Goal: Entertainment & Leisure: Browse casually

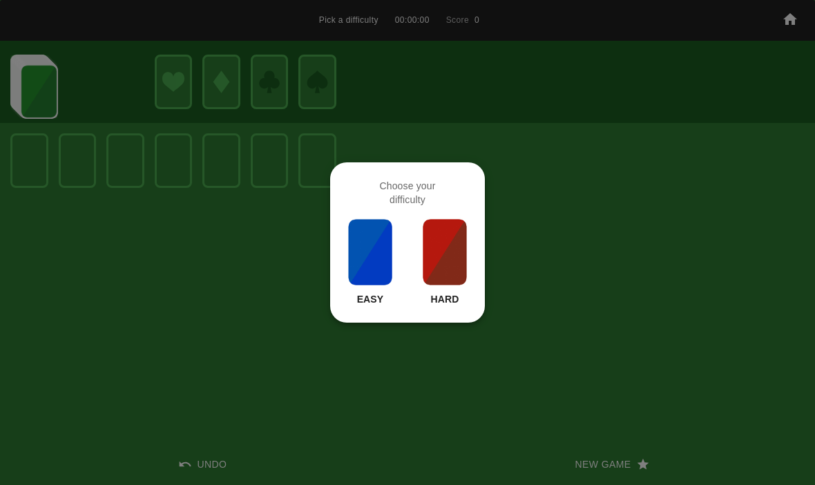
click at [377, 257] on img at bounding box center [370, 251] width 47 height 69
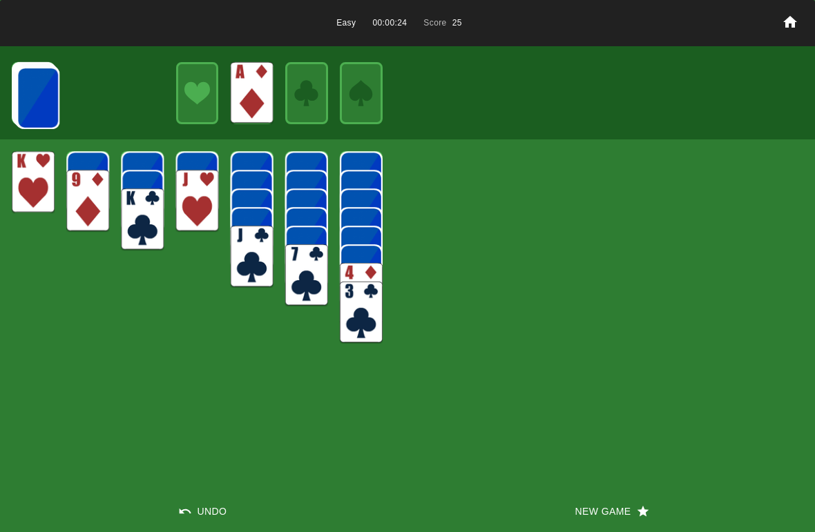
click at [222, 484] on button "Undo" at bounding box center [203, 511] width 407 height 41
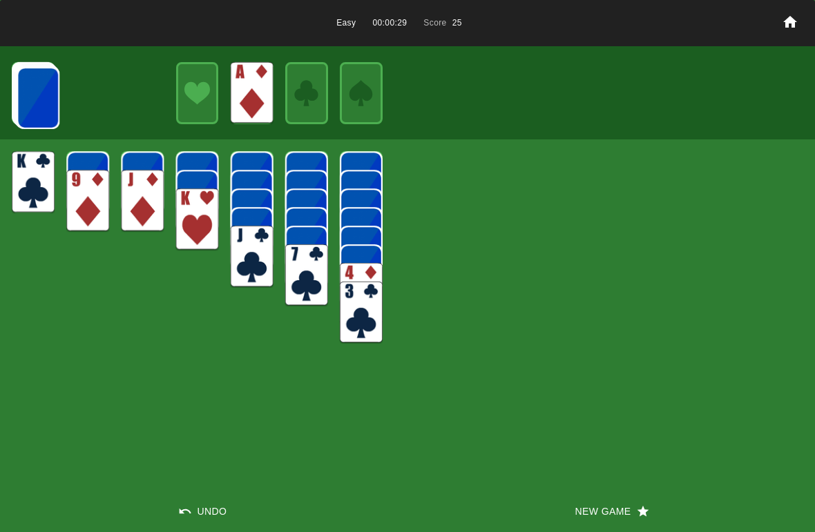
click at [198, 484] on button "Undo" at bounding box center [203, 511] width 407 height 41
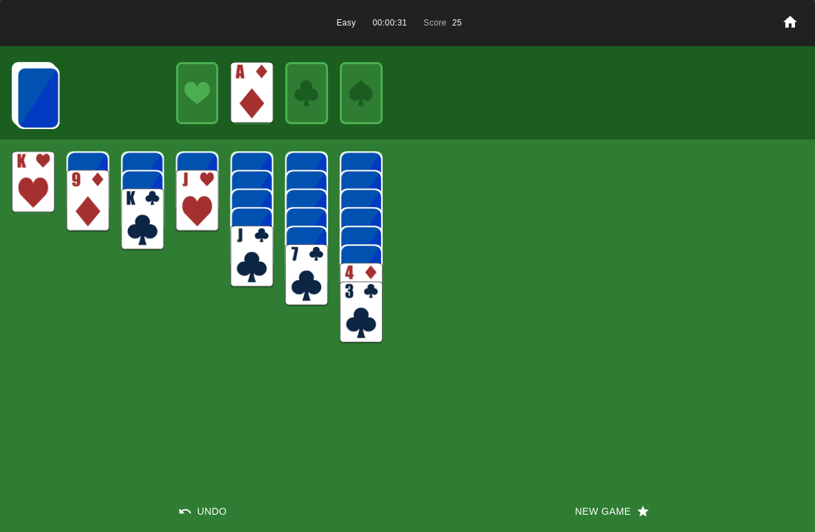
click at [200, 484] on button "Undo" at bounding box center [203, 511] width 407 height 41
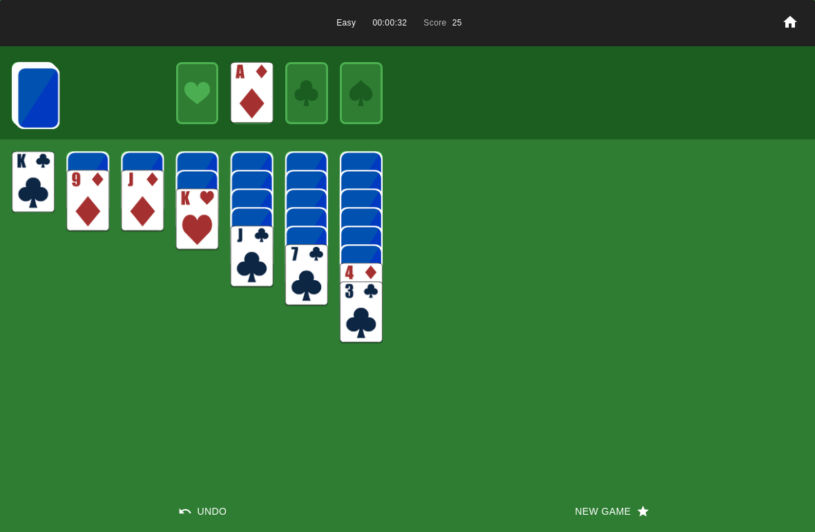
click at [211, 484] on button "Undo" at bounding box center [203, 511] width 407 height 41
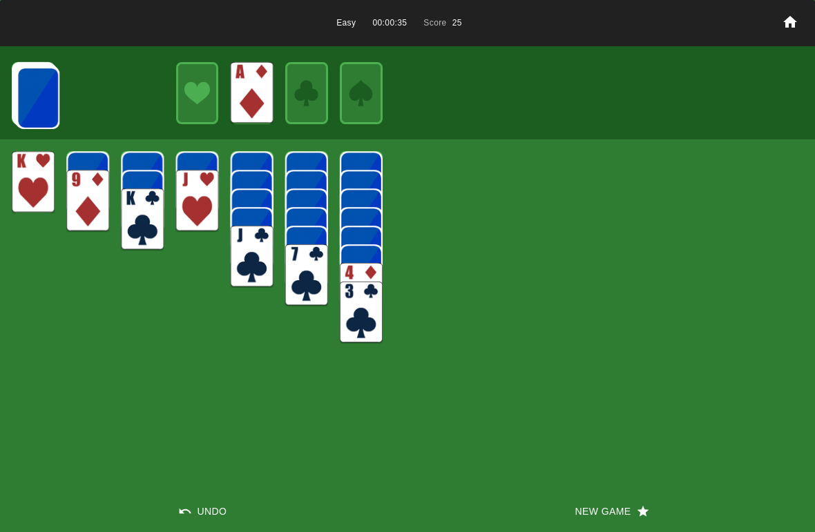
click at [46, 106] on img at bounding box center [38, 98] width 43 height 62
click at [41, 97] on img at bounding box center [38, 98] width 43 height 62
click at [29, 113] on img at bounding box center [38, 97] width 43 height 62
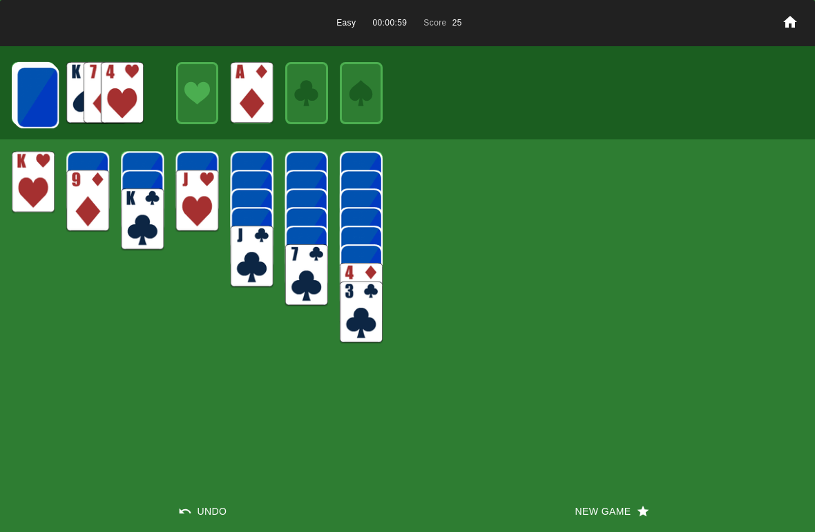
click at [37, 91] on img at bounding box center [37, 97] width 43 height 62
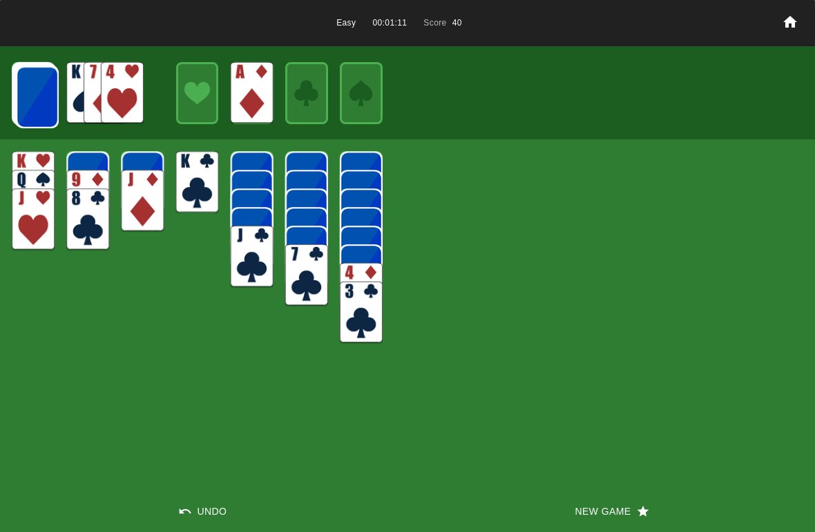
click at [35, 117] on img at bounding box center [37, 97] width 43 height 62
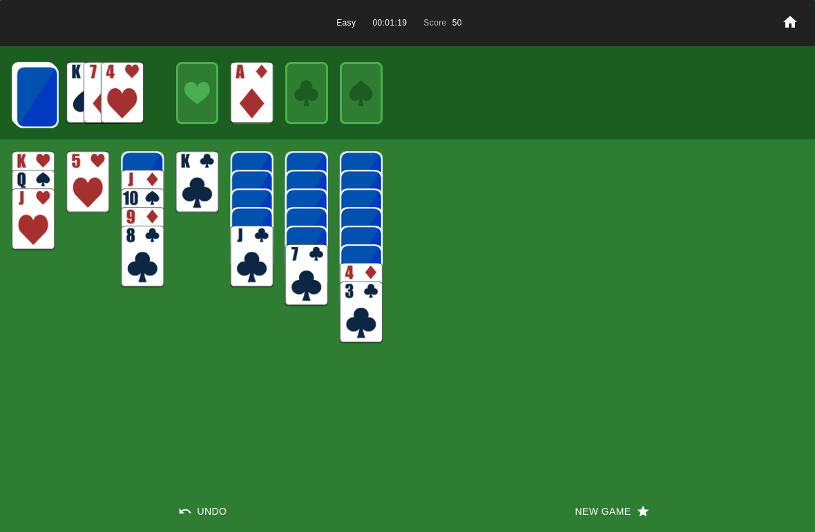
click at [19, 93] on img at bounding box center [37, 97] width 43 height 62
click at [23, 105] on img at bounding box center [36, 97] width 43 height 62
click at [19, 89] on img at bounding box center [36, 97] width 43 height 62
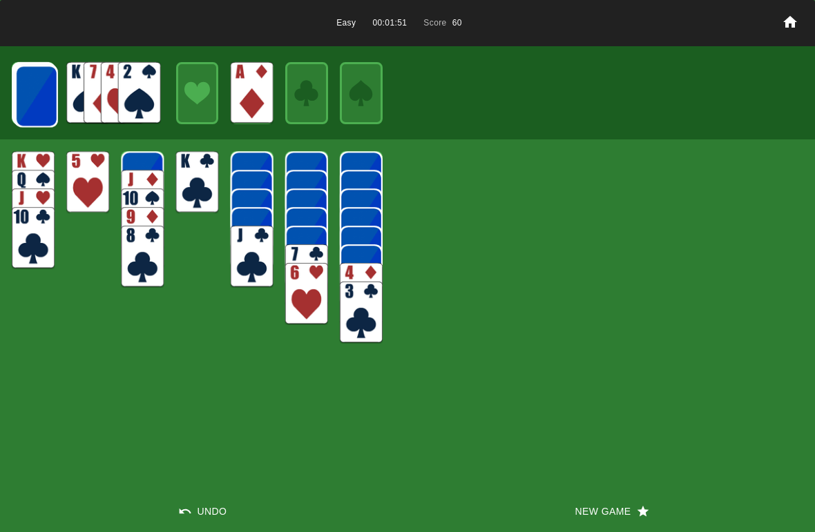
click at [39, 92] on img at bounding box center [36, 96] width 43 height 62
click at [41, 90] on img at bounding box center [35, 96] width 43 height 62
click at [28, 98] on img at bounding box center [35, 96] width 43 height 62
click at [21, 108] on img at bounding box center [35, 96] width 43 height 62
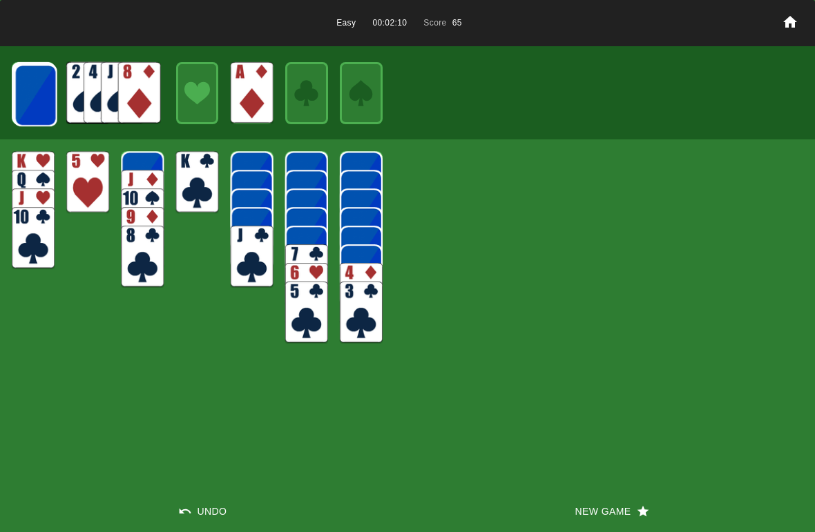
click at [24, 88] on img at bounding box center [35, 95] width 43 height 62
click at [37, 101] on img at bounding box center [35, 95] width 43 height 62
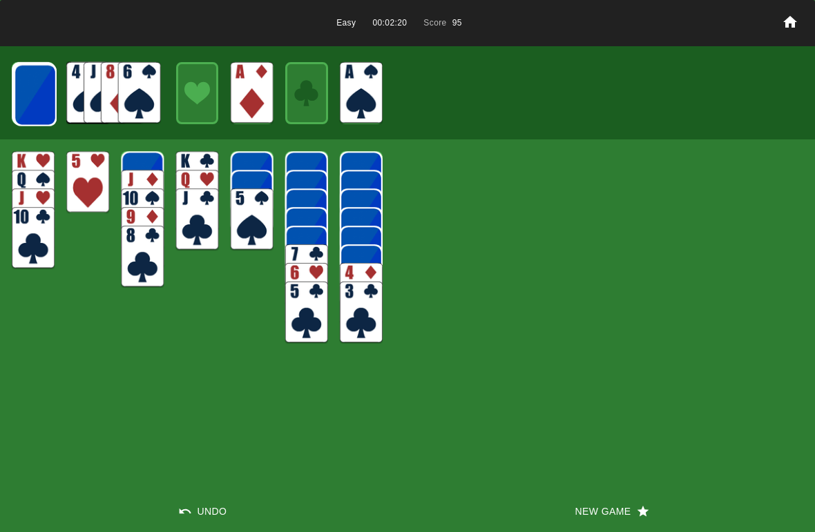
click at [30, 89] on img at bounding box center [35, 95] width 43 height 62
click at [34, 87] on img at bounding box center [35, 95] width 43 height 62
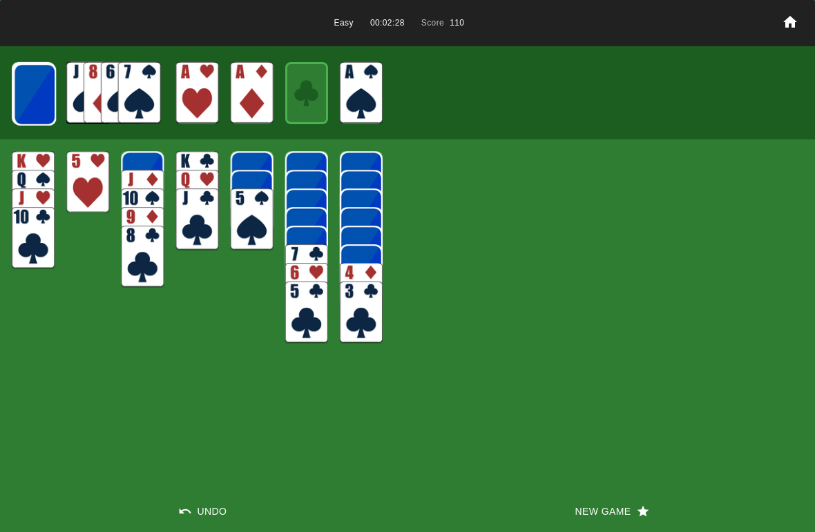
click at [30, 97] on img at bounding box center [34, 95] width 43 height 62
click at [19, 100] on img at bounding box center [34, 95] width 43 height 62
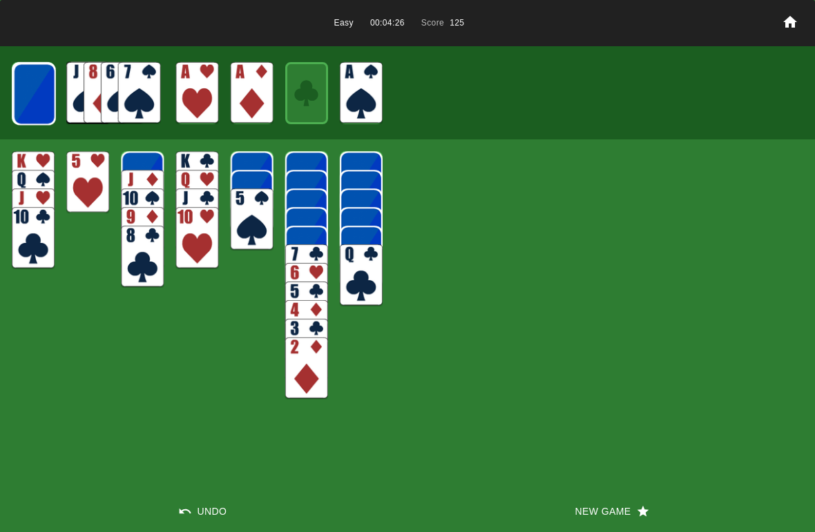
click at [193, 345] on div "Easy 00:04:26 Score 125 Undo New Game" at bounding box center [407, 266] width 815 height 532
click at [50, 97] on img at bounding box center [34, 94] width 43 height 62
click at [35, 93] on img at bounding box center [33, 94] width 43 height 62
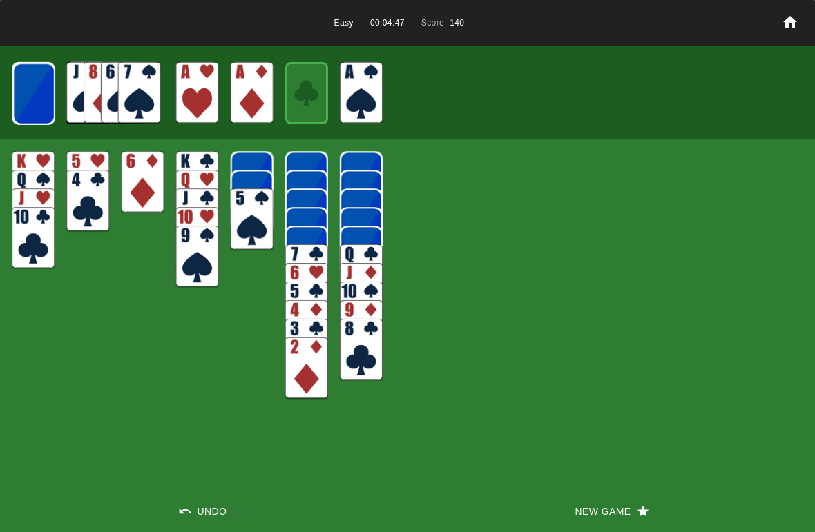
click at [29, 88] on img at bounding box center [33, 94] width 43 height 62
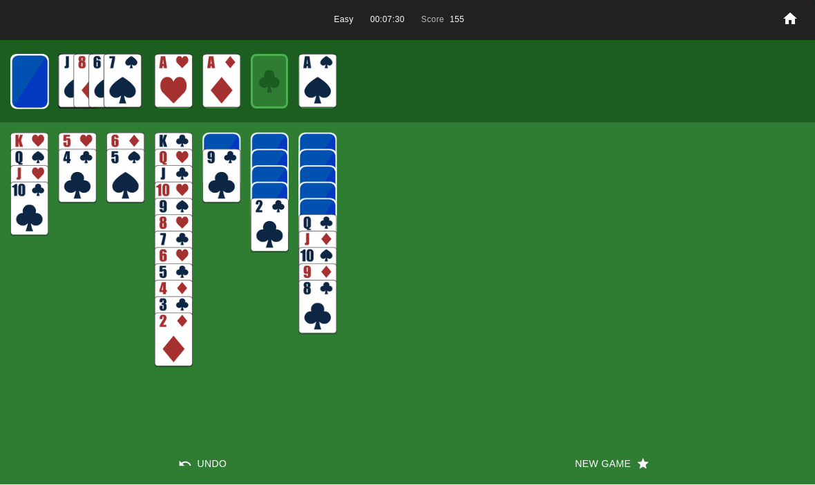
click at [93, 308] on div "Easy 00:07:30 Score 155 Undo New Game" at bounding box center [407, 242] width 815 height 485
click at [32, 97] on img at bounding box center [29, 82] width 37 height 55
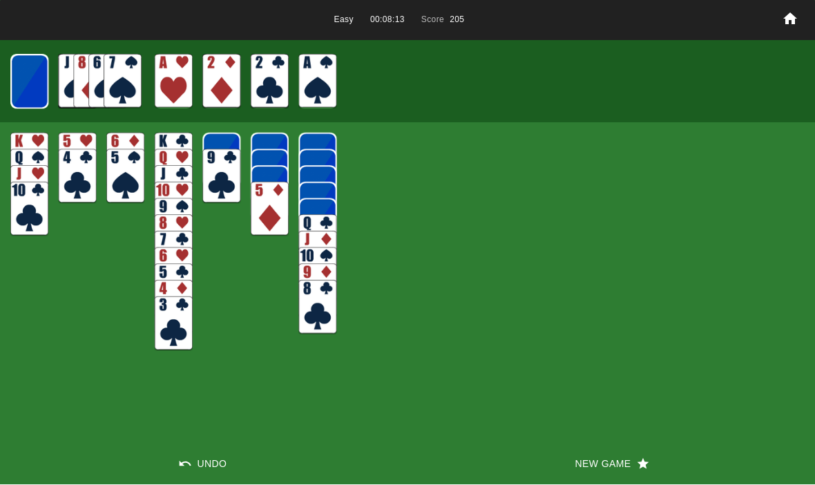
click at [23, 88] on img at bounding box center [29, 82] width 38 height 55
click at [23, 82] on img at bounding box center [28, 82] width 37 height 55
click at [28, 79] on img at bounding box center [29, 82] width 23 height 32
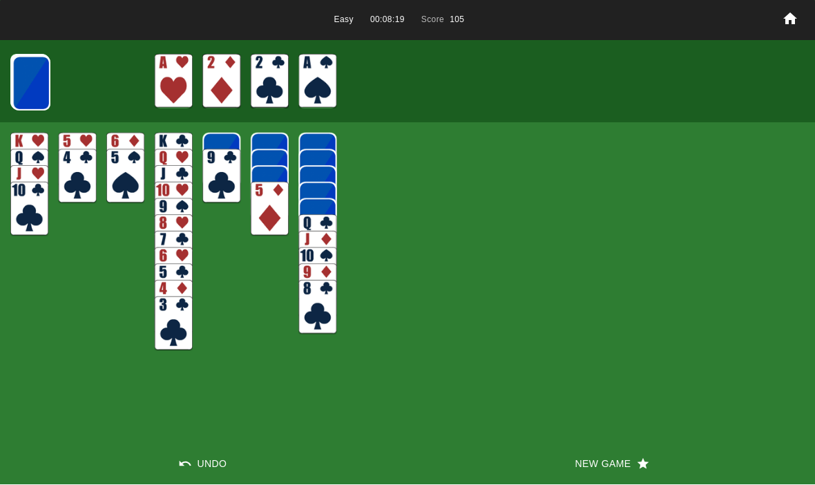
click at [26, 87] on img at bounding box center [31, 84] width 38 height 55
click at [32, 82] on img at bounding box center [31, 83] width 38 height 55
click at [21, 86] on img at bounding box center [31, 83] width 38 height 55
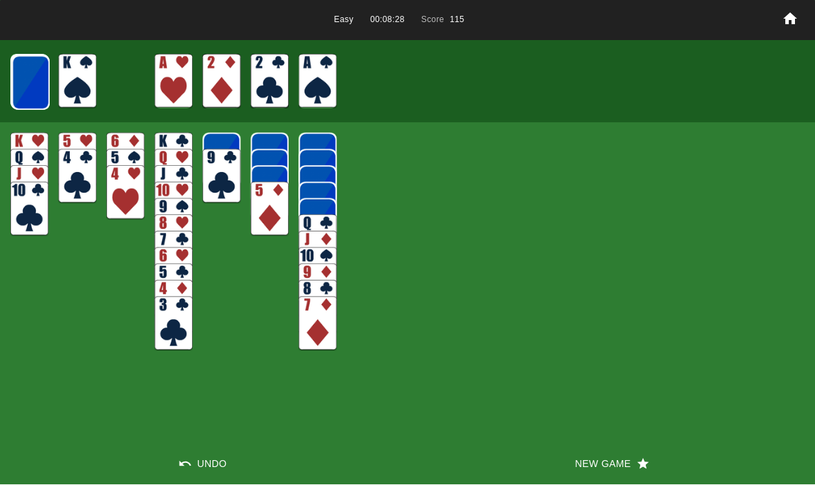
click at [32, 72] on img at bounding box center [31, 83] width 38 height 55
click at [358, 215] on div "Easy 00:10:02 Score 130 Undo New Game" at bounding box center [407, 242] width 815 height 485
click at [571, 132] on div "Easy 00:10:42 Score 130 Undo New Game" at bounding box center [407, 242] width 815 height 485
click at [36, 82] on img at bounding box center [31, 83] width 38 height 55
click at [32, 85] on img at bounding box center [30, 82] width 38 height 55
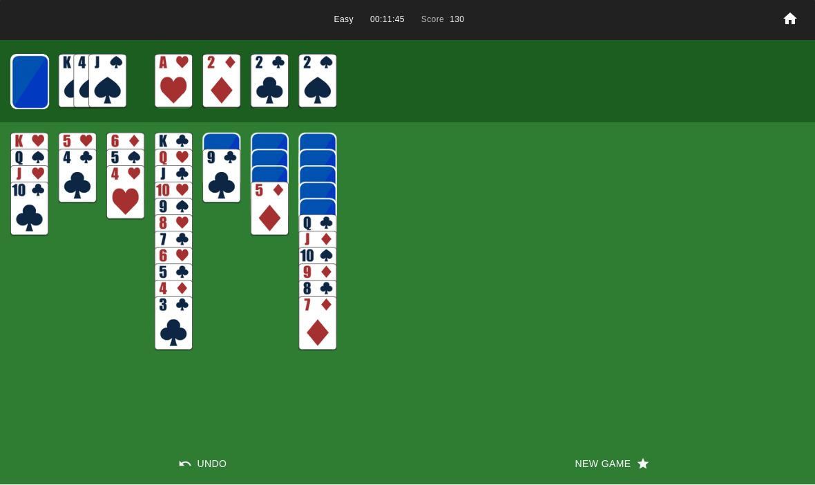
click at [37, 85] on img at bounding box center [30, 82] width 38 height 55
click at [28, 86] on img at bounding box center [29, 82] width 37 height 55
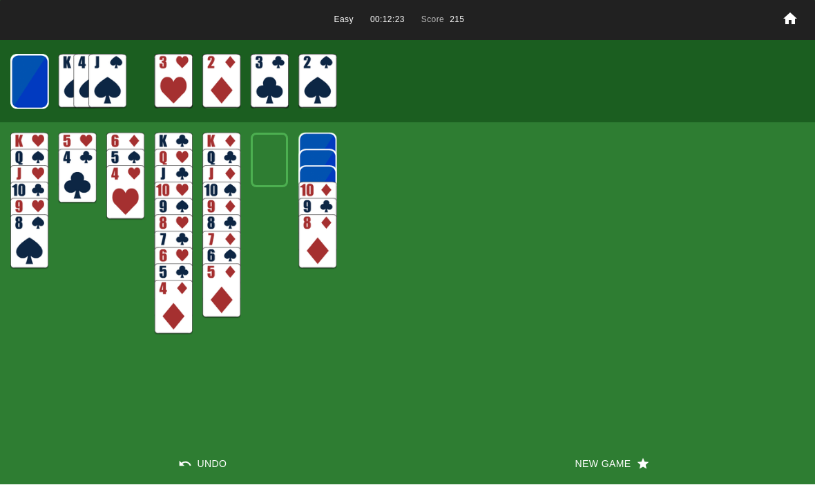
click at [36, 77] on img at bounding box center [29, 82] width 37 height 55
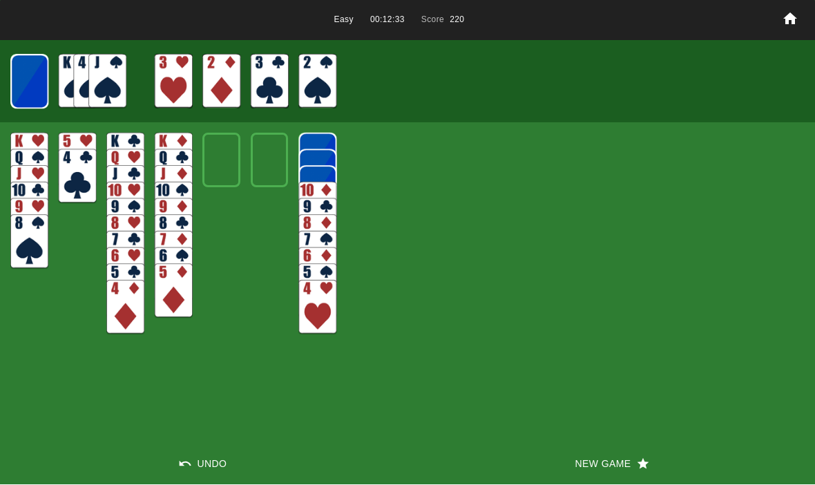
click at [32, 70] on img at bounding box center [29, 82] width 38 height 55
click at [26, 83] on img at bounding box center [28, 82] width 37 height 55
click at [29, 70] on img at bounding box center [29, 82] width 23 height 32
click at [32, 79] on img at bounding box center [29, 82] width 37 height 55
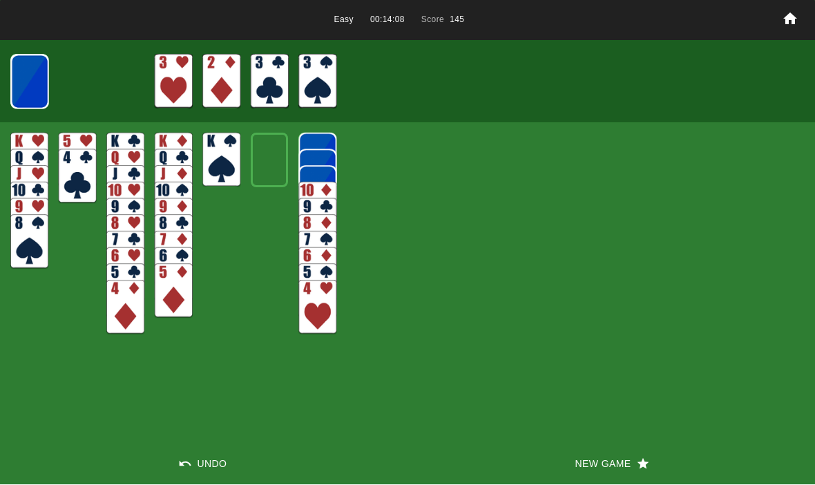
click at [31, 70] on img at bounding box center [29, 82] width 37 height 55
click at [405, 183] on div "Easy 00:14:20 Score 150 Undo New Game" at bounding box center [407, 242] width 815 height 485
click at [48, 74] on img at bounding box center [29, 82] width 38 height 55
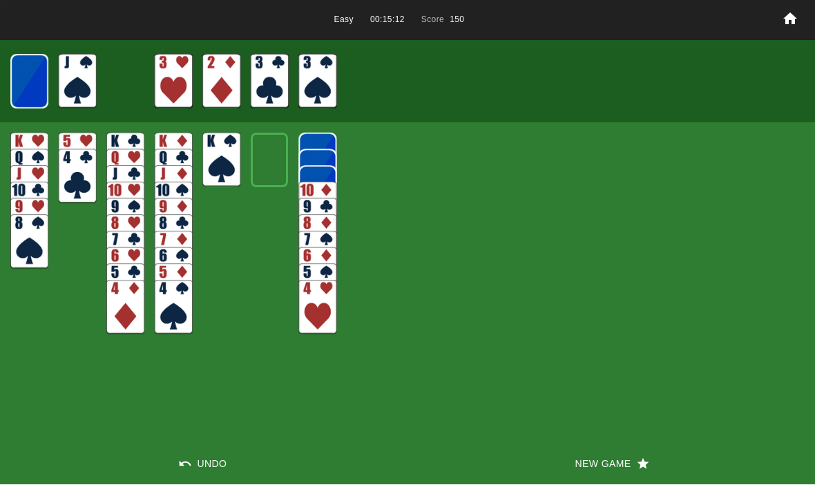
click at [42, 80] on img at bounding box center [28, 82] width 37 height 55
click at [20, 75] on img at bounding box center [29, 82] width 23 height 32
click at [35, 78] on img at bounding box center [29, 82] width 38 height 55
click at [21, 77] on img at bounding box center [28, 82] width 37 height 55
click at [19, 79] on img at bounding box center [29, 82] width 23 height 32
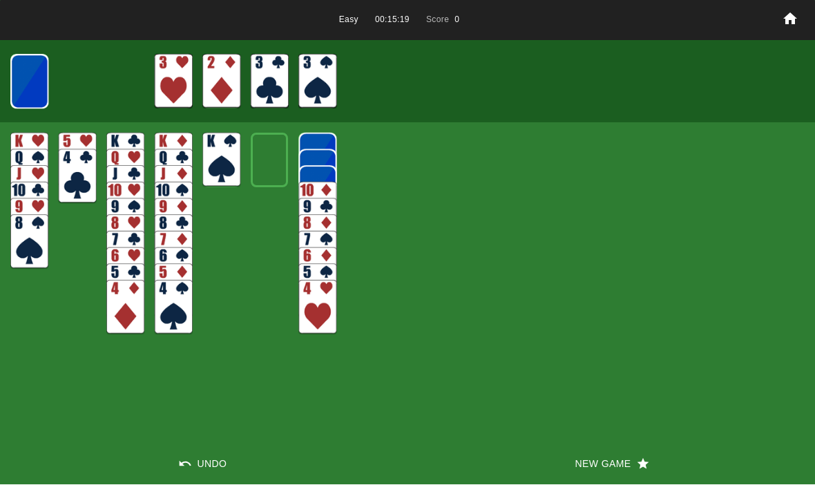
click at [622, 459] on button "New Game" at bounding box center [610, 463] width 407 height 41
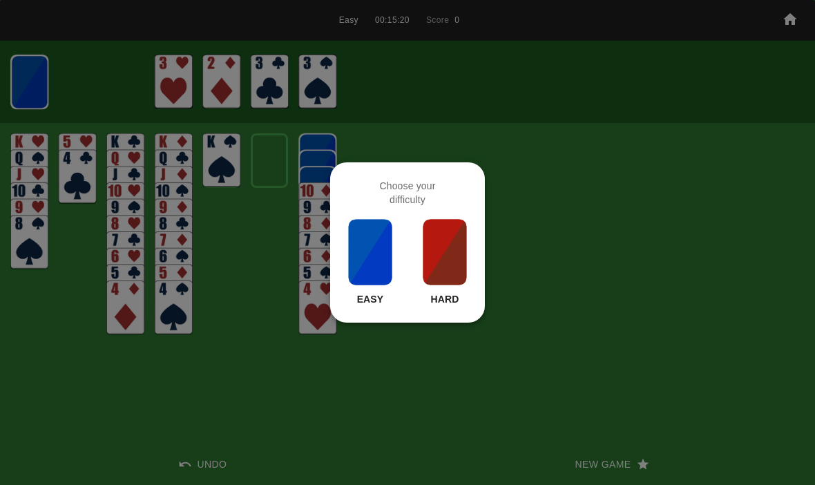
click at [379, 255] on img at bounding box center [370, 251] width 47 height 69
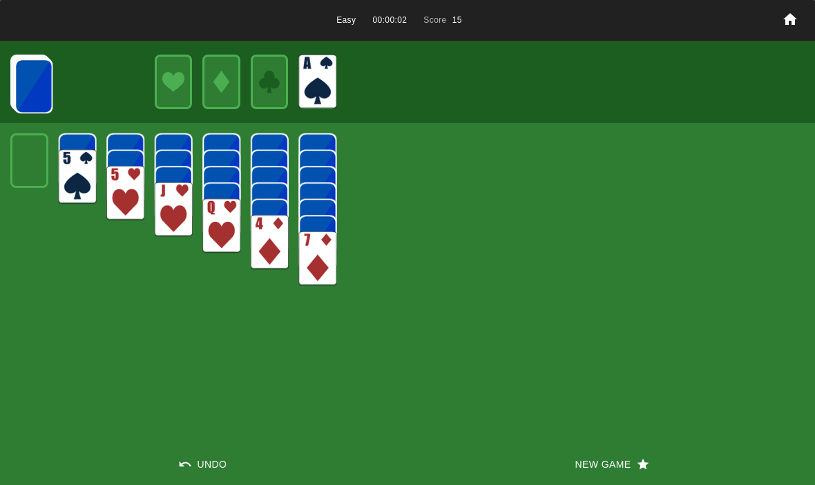
click at [35, 80] on img at bounding box center [33, 86] width 38 height 55
click at [21, 84] on img at bounding box center [33, 86] width 38 height 55
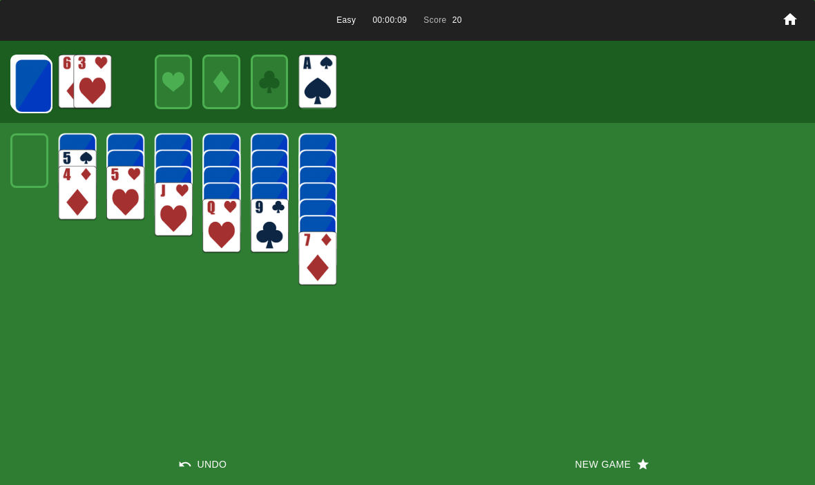
click at [26, 70] on img at bounding box center [33, 86] width 38 height 55
click at [26, 69] on img at bounding box center [33, 85] width 38 height 55
click at [29, 72] on img at bounding box center [33, 85] width 38 height 55
click at [17, 78] on img at bounding box center [33, 85] width 38 height 55
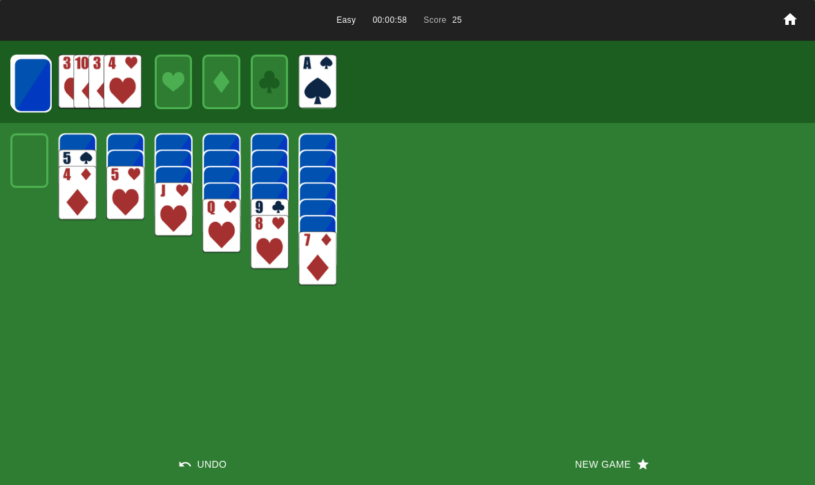
click at [22, 81] on img at bounding box center [33, 85] width 38 height 55
click at [8, 82] on div at bounding box center [407, 81] width 815 height 81
click at [22, 84] on img at bounding box center [32, 84] width 38 height 55
click at [32, 79] on img at bounding box center [32, 84] width 38 height 55
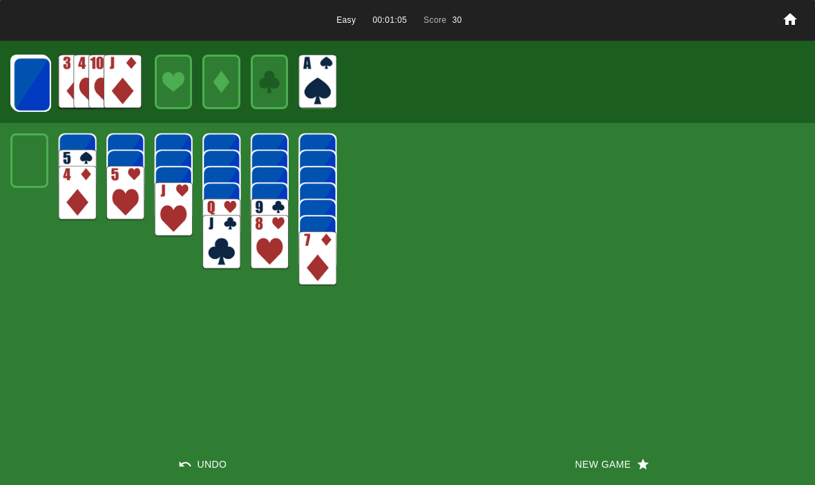
click at [37, 79] on img at bounding box center [32, 84] width 38 height 55
click at [48, 71] on img at bounding box center [32, 84] width 38 height 55
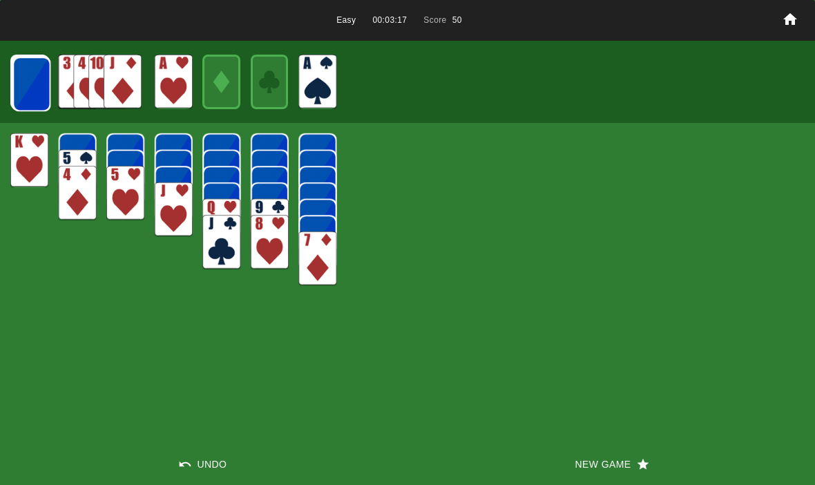
click at [35, 84] on img at bounding box center [31, 84] width 38 height 55
click at [25, 88] on img at bounding box center [31, 84] width 38 height 55
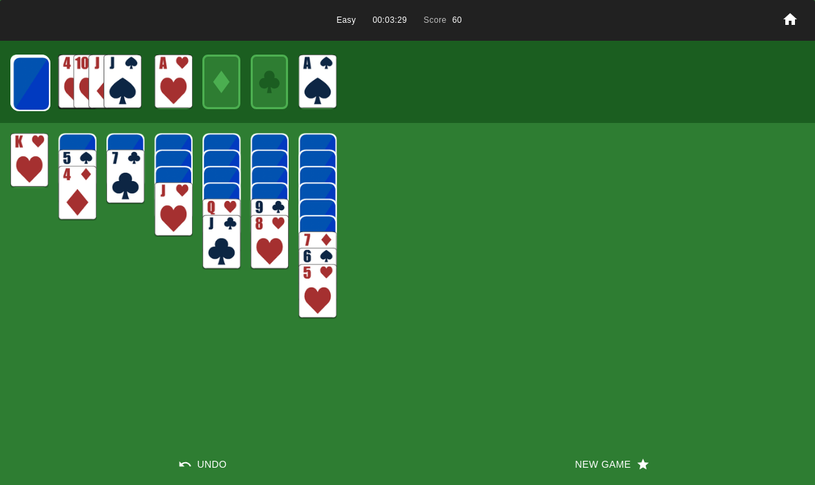
click at [21, 77] on img at bounding box center [31, 84] width 38 height 55
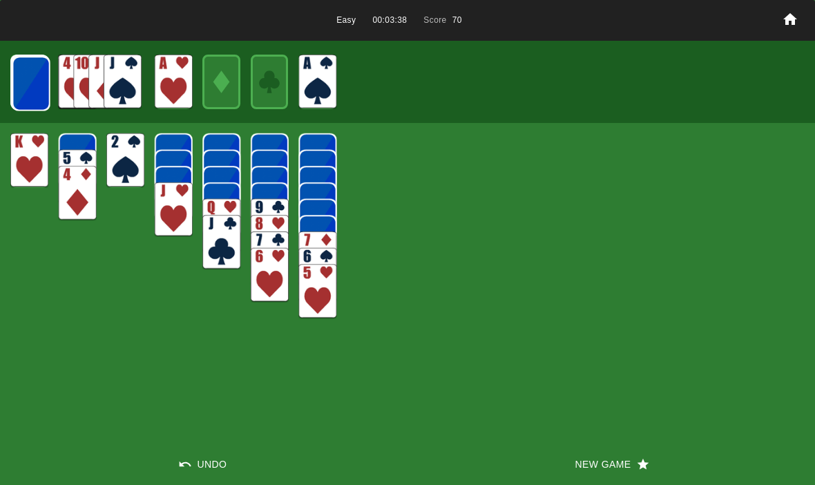
click at [28, 93] on img at bounding box center [31, 83] width 38 height 55
click at [10, 84] on div at bounding box center [29, 82] width 38 height 55
click at [29, 93] on img at bounding box center [31, 83] width 38 height 55
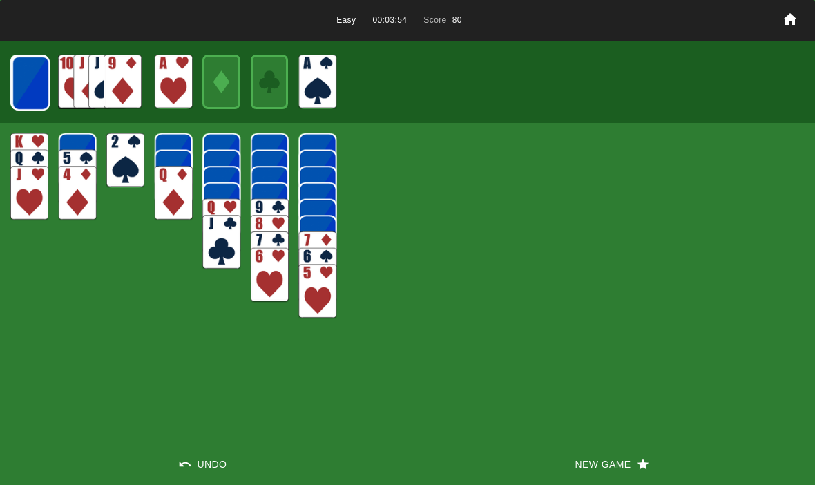
click at [25, 93] on img at bounding box center [31, 83] width 38 height 55
click at [26, 90] on img at bounding box center [31, 83] width 38 height 55
click at [25, 91] on img at bounding box center [30, 82] width 38 height 55
click at [30, 89] on img at bounding box center [30, 82] width 38 height 55
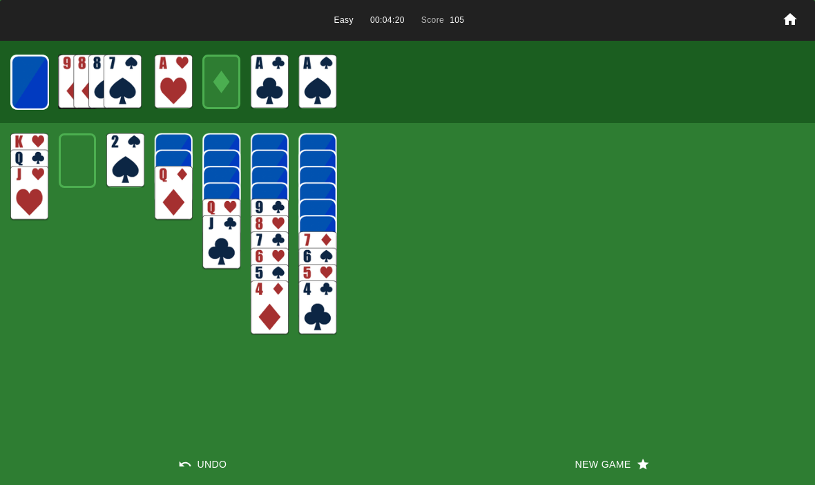
click at [29, 85] on img at bounding box center [29, 82] width 37 height 55
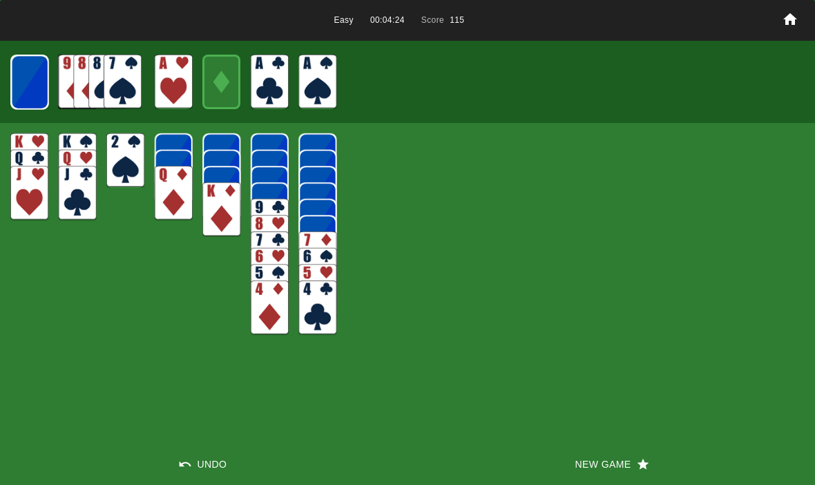
click at [175, 465] on button "Undo" at bounding box center [203, 463] width 407 height 41
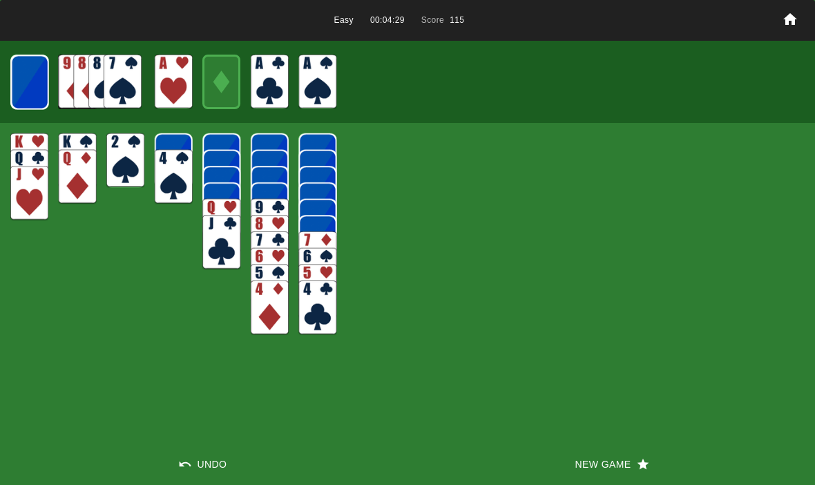
click at [182, 459] on icon "button" at bounding box center [185, 464] width 14 height 14
click at [182, 455] on button "Undo" at bounding box center [203, 463] width 407 height 41
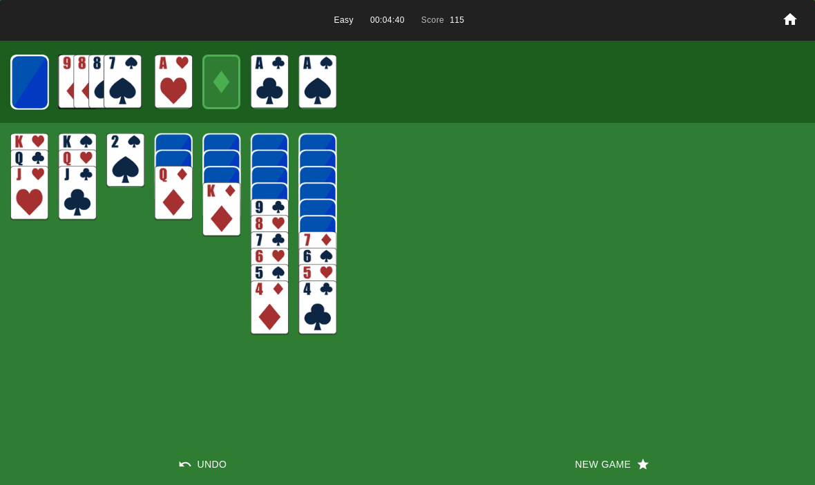
click at [26, 77] on img at bounding box center [29, 82] width 37 height 55
click at [23, 75] on img at bounding box center [29, 82] width 38 height 55
click at [10, 79] on div at bounding box center [29, 82] width 38 height 55
click at [19, 90] on img at bounding box center [28, 82] width 37 height 55
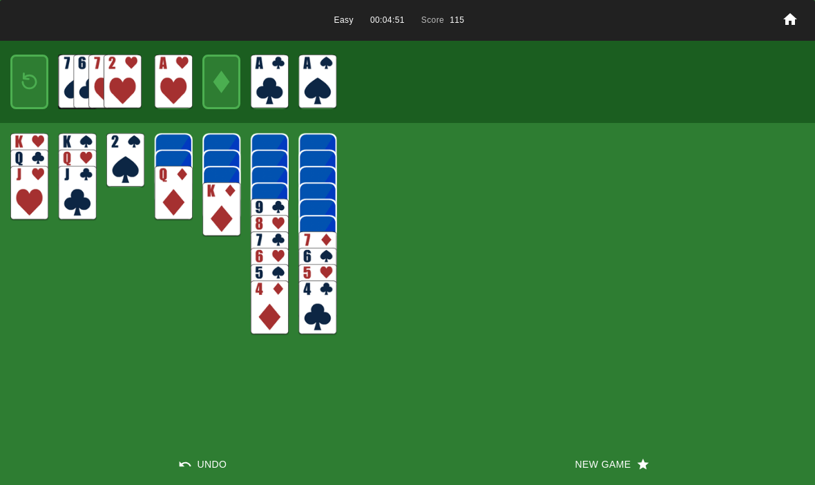
click at [18, 79] on img at bounding box center [29, 82] width 23 height 32
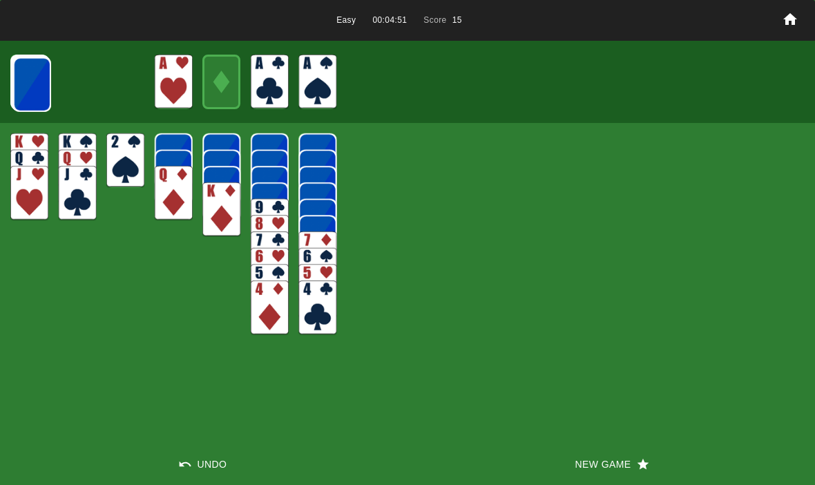
click at [21, 88] on img at bounding box center [32, 84] width 38 height 55
click at [14, 79] on img at bounding box center [32, 84] width 38 height 55
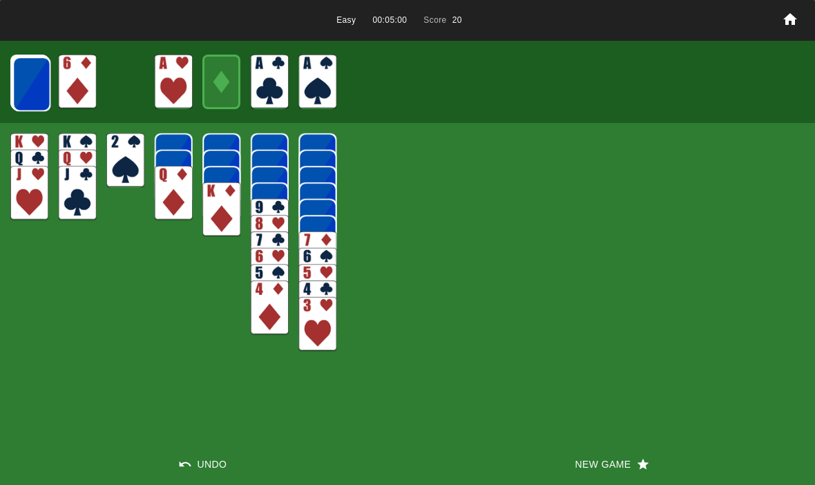
click at [11, 76] on img at bounding box center [29, 82] width 37 height 55
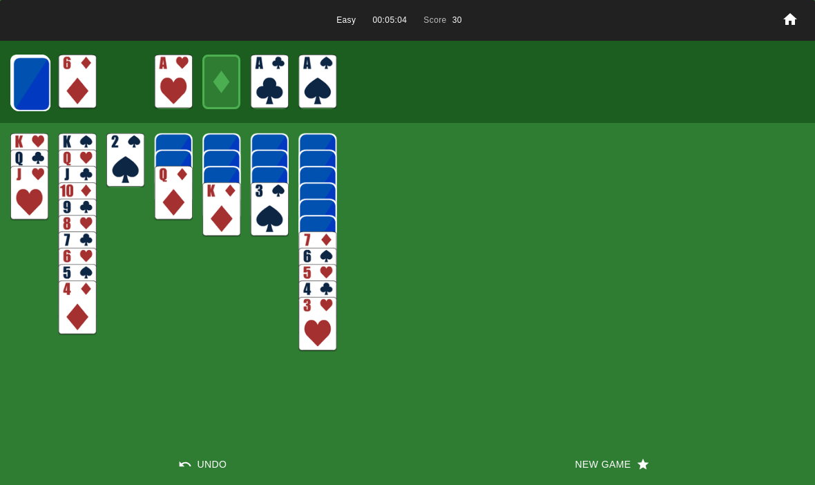
click at [222, 211] on img at bounding box center [221, 209] width 38 height 55
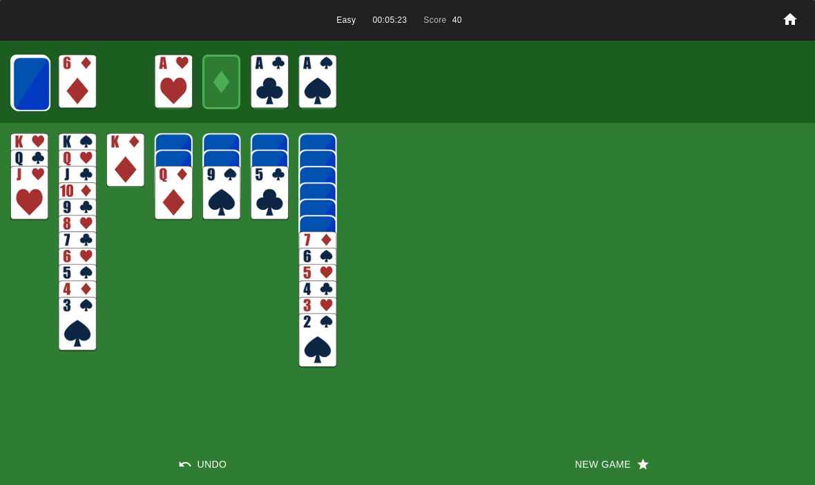
click at [12, 72] on img at bounding box center [31, 83] width 38 height 55
click at [30, 87] on img at bounding box center [31, 84] width 38 height 55
click at [18, 90] on img at bounding box center [31, 83] width 38 height 55
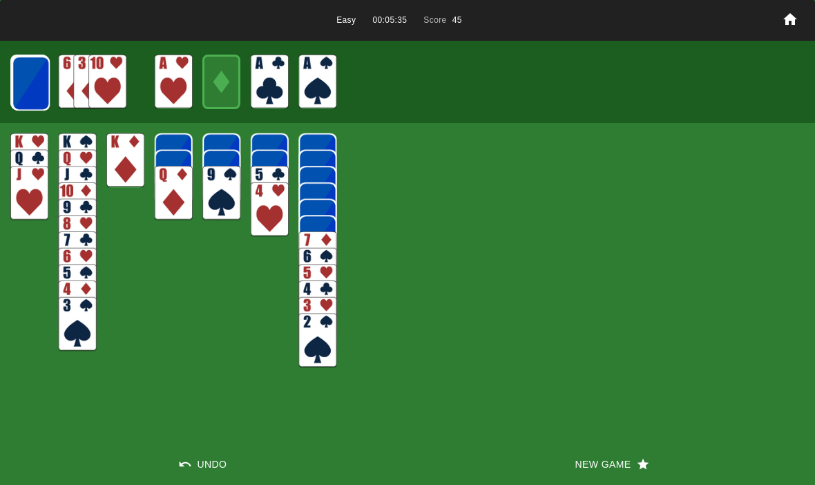
click at [26, 72] on img at bounding box center [31, 83] width 38 height 55
click at [19, 92] on img at bounding box center [31, 83] width 38 height 55
click at [32, 83] on img at bounding box center [31, 83] width 38 height 55
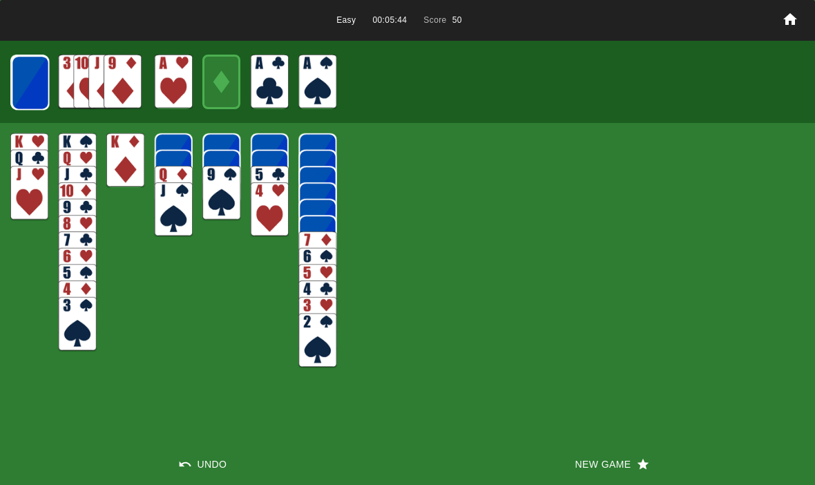
click at [37, 79] on img at bounding box center [30, 82] width 38 height 55
click at [25, 86] on img at bounding box center [30, 82] width 38 height 55
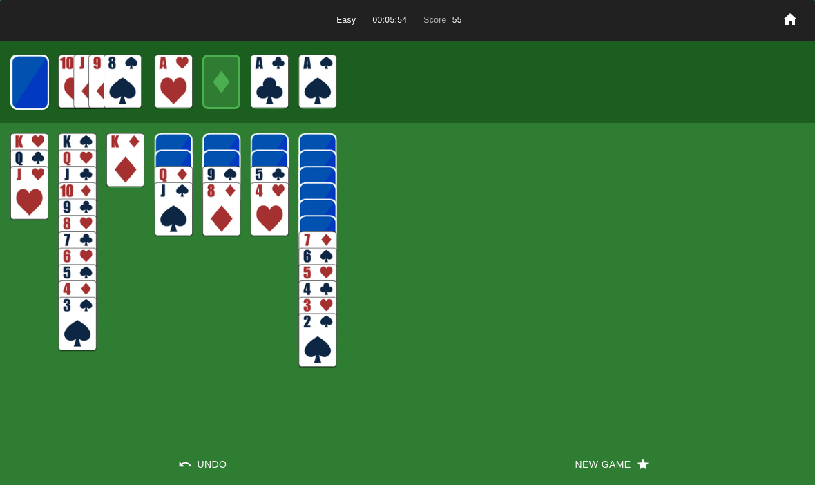
click at [30, 88] on img at bounding box center [29, 82] width 37 height 55
click at [30, 86] on img at bounding box center [29, 82] width 37 height 55
click at [29, 88] on img at bounding box center [29, 82] width 38 height 55
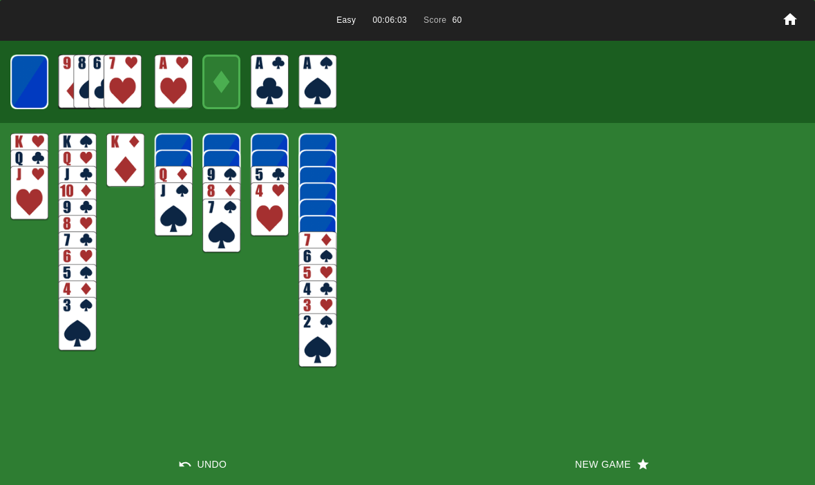
click at [28, 62] on img at bounding box center [28, 82] width 37 height 55
click at [20, 97] on img at bounding box center [29, 82] width 23 height 32
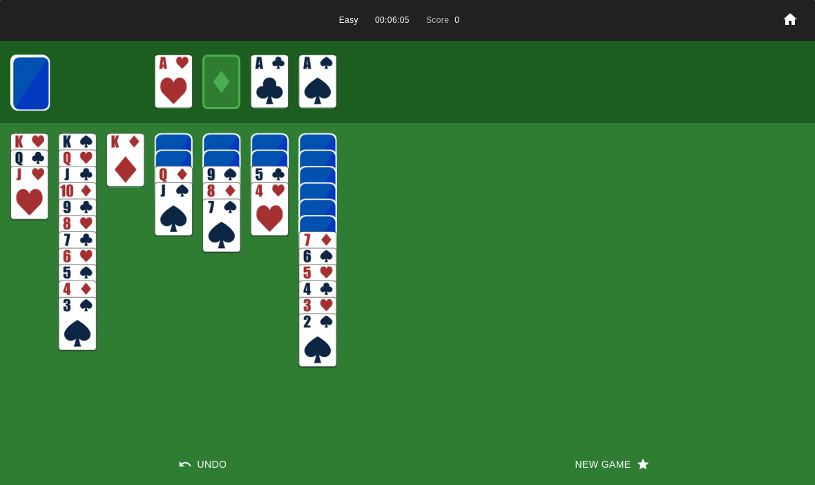
click at [26, 90] on img at bounding box center [31, 83] width 38 height 55
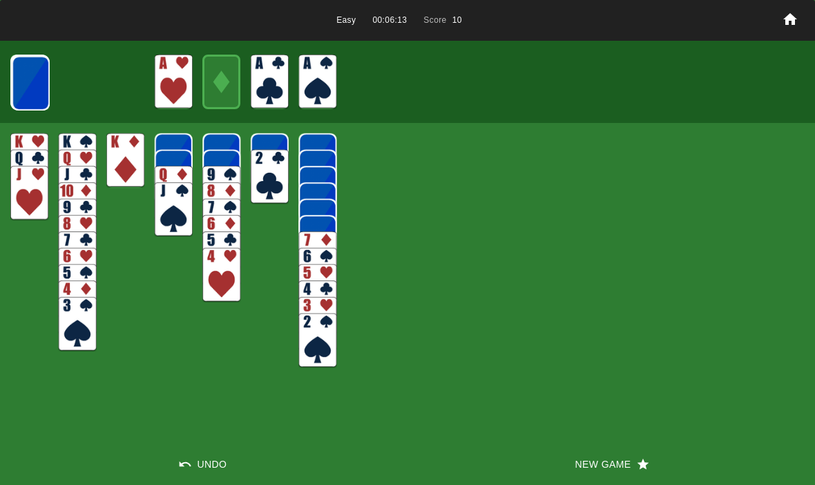
click at [21, 80] on img at bounding box center [31, 83] width 38 height 55
click at [23, 84] on img at bounding box center [31, 83] width 38 height 55
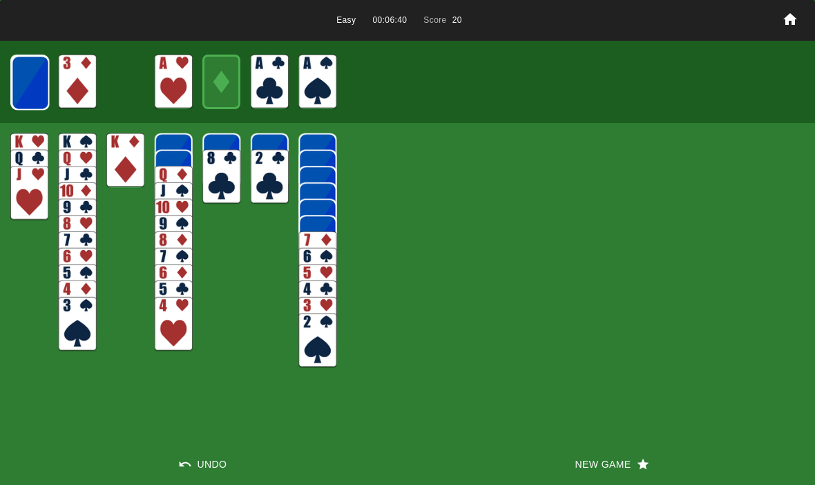
click at [21, 87] on img at bounding box center [30, 82] width 38 height 55
click at [32, 84] on img at bounding box center [30, 82] width 38 height 55
click at [20, 85] on img at bounding box center [29, 82] width 37 height 55
click at [24, 86] on img at bounding box center [29, 82] width 37 height 55
click at [28, 88] on img at bounding box center [29, 82] width 38 height 55
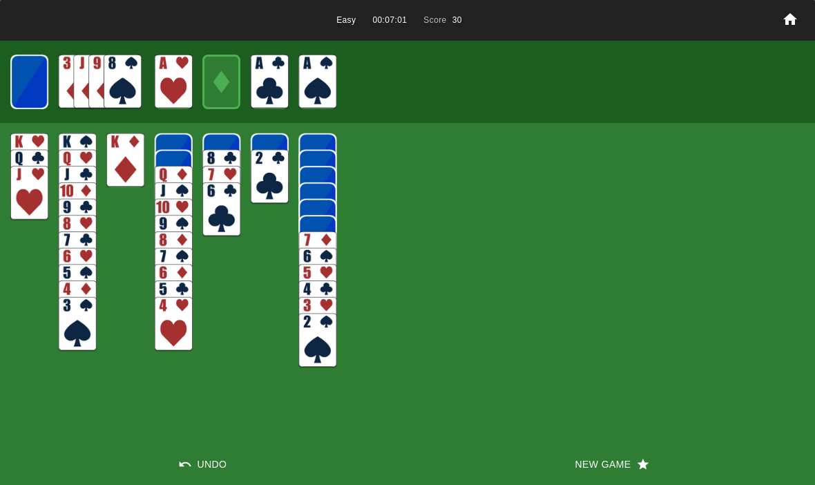
click at [37, 77] on img at bounding box center [28, 82] width 37 height 55
click at [25, 81] on img at bounding box center [29, 82] width 23 height 32
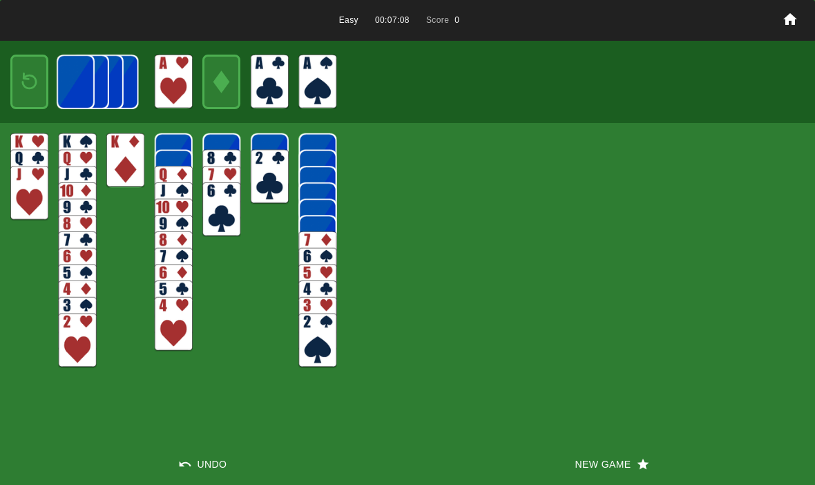
click at [57, 80] on img at bounding box center [75, 82] width 37 height 55
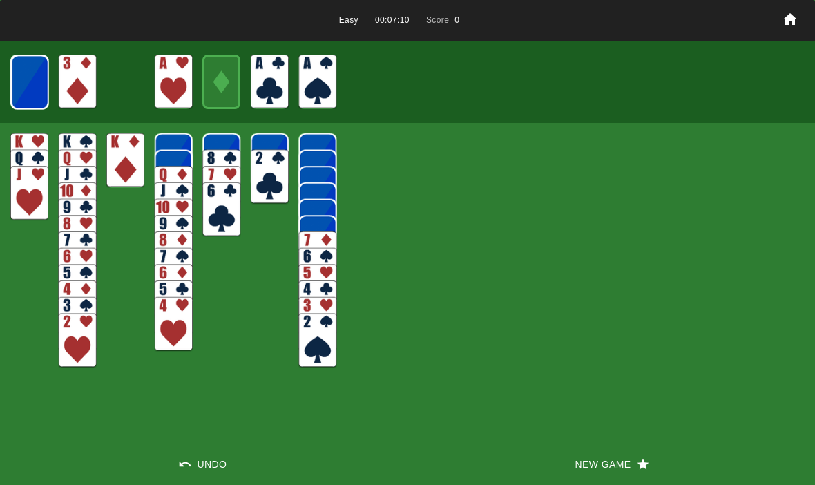
click at [32, 92] on img at bounding box center [29, 82] width 37 height 55
click at [29, 81] on img at bounding box center [29, 82] width 38 height 55
click at [28, 84] on img at bounding box center [28, 82] width 37 height 55
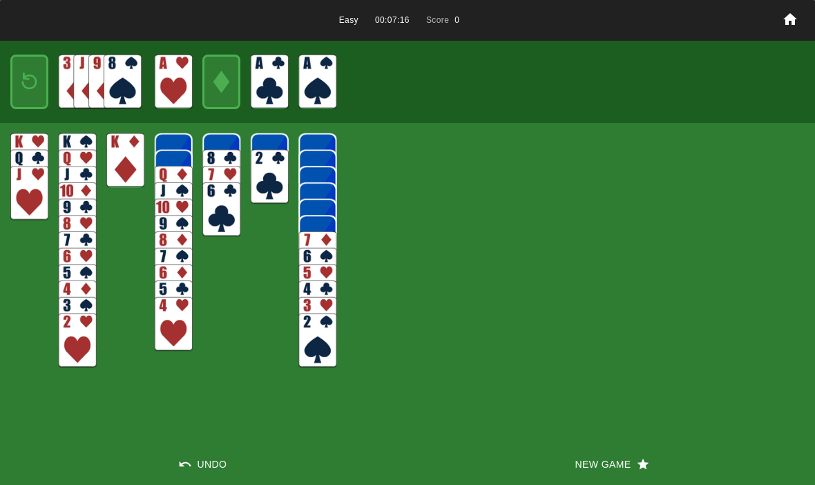
click at [28, 75] on img at bounding box center [29, 82] width 23 height 32
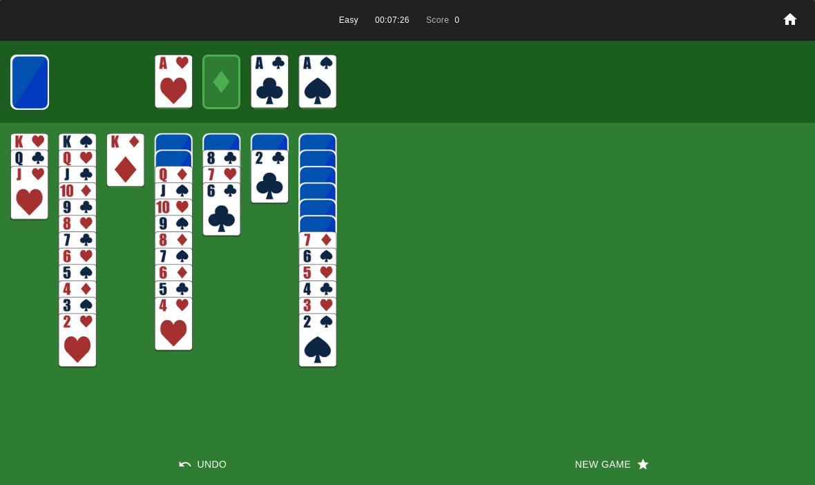
click at [624, 459] on button "New Game" at bounding box center [610, 463] width 407 height 41
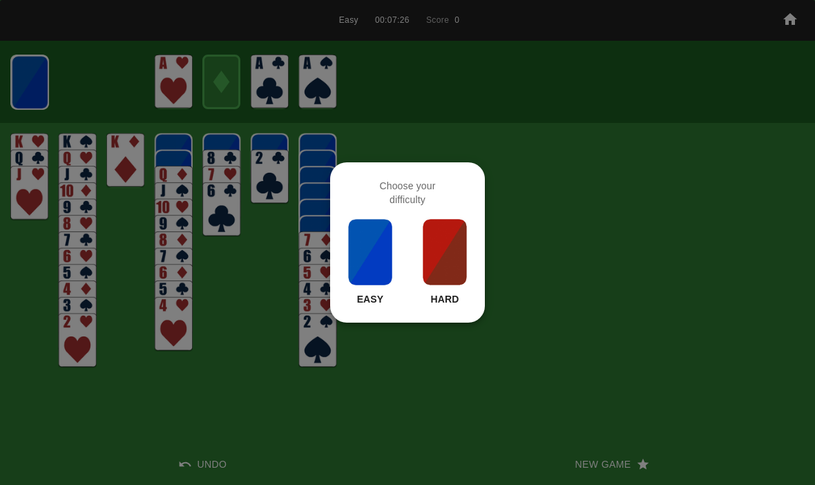
click at [365, 246] on img at bounding box center [370, 251] width 47 height 69
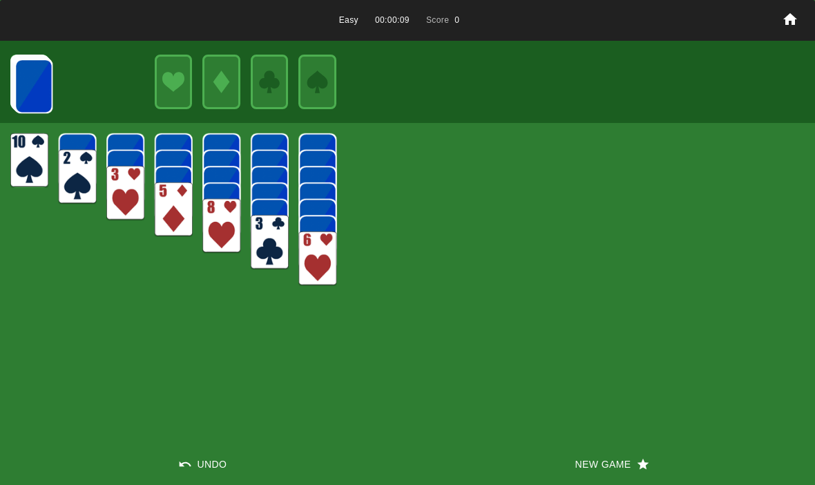
click at [20, 71] on img at bounding box center [33, 86] width 38 height 55
click at [24, 79] on img at bounding box center [33, 86] width 38 height 55
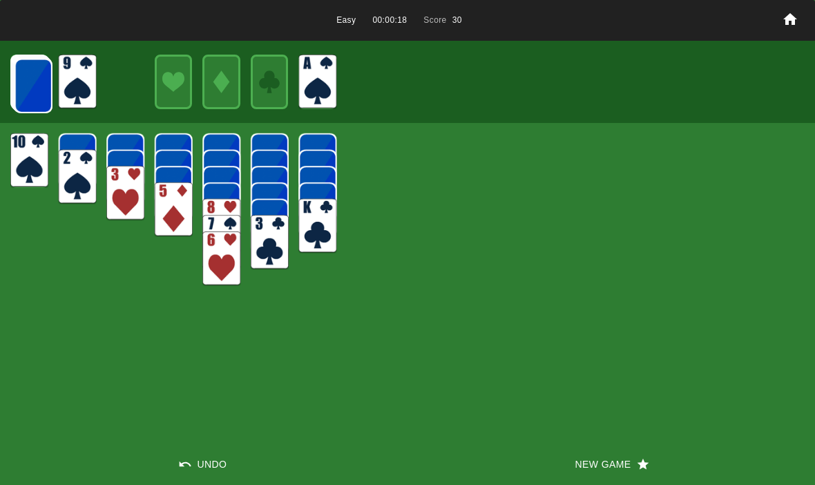
click at [23, 85] on img at bounding box center [33, 86] width 38 height 55
click at [18, 76] on img at bounding box center [33, 85] width 38 height 55
click at [22, 77] on img at bounding box center [33, 85] width 38 height 55
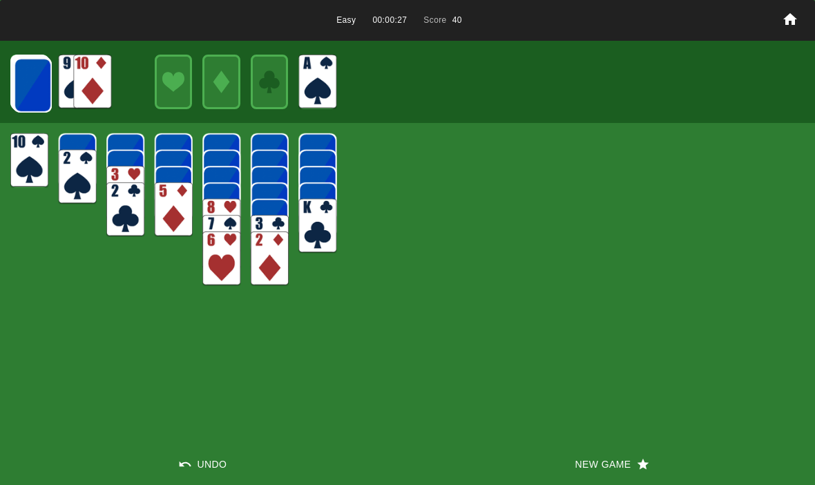
click at [28, 81] on img at bounding box center [33, 85] width 38 height 55
click at [24, 92] on img at bounding box center [33, 85] width 38 height 55
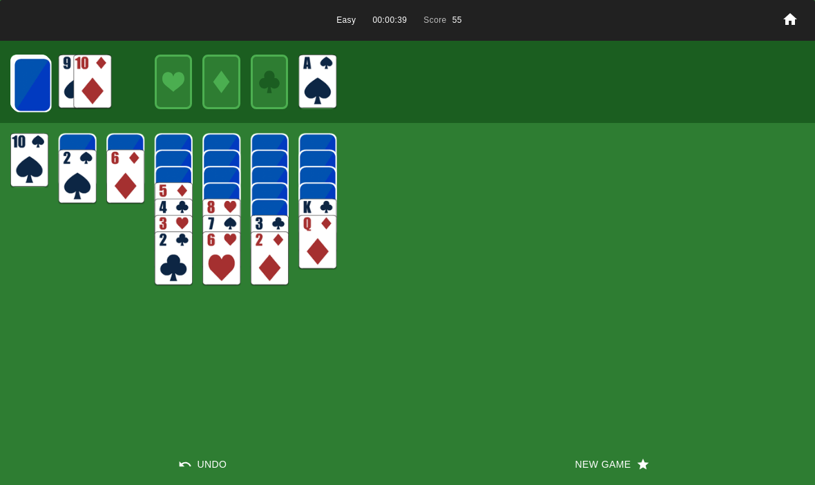
click at [39, 95] on img at bounding box center [32, 84] width 38 height 55
click at [34, 88] on img at bounding box center [32, 84] width 38 height 55
click at [24, 72] on img at bounding box center [32, 84] width 38 height 55
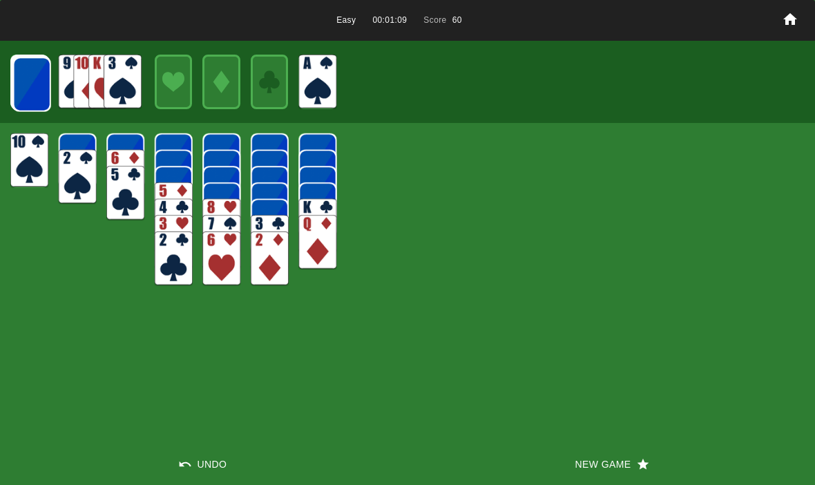
click at [28, 72] on img at bounding box center [32, 84] width 38 height 55
click at [28, 87] on img at bounding box center [31, 84] width 38 height 55
click at [7, 101] on div at bounding box center [407, 81] width 815 height 81
click at [19, 88] on img at bounding box center [31, 84] width 38 height 55
click at [25, 96] on img at bounding box center [31, 84] width 38 height 55
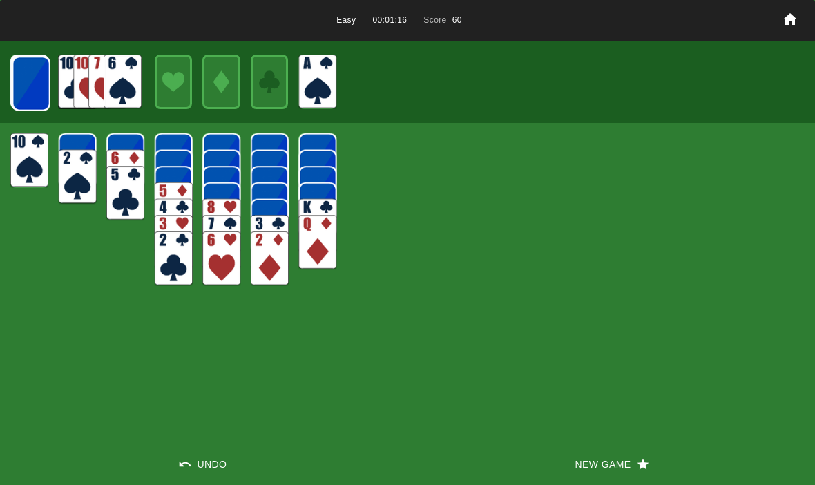
click at [10, 95] on div at bounding box center [29, 82] width 38 height 55
click at [20, 94] on img at bounding box center [31, 83] width 38 height 55
click at [19, 86] on img at bounding box center [31, 83] width 38 height 55
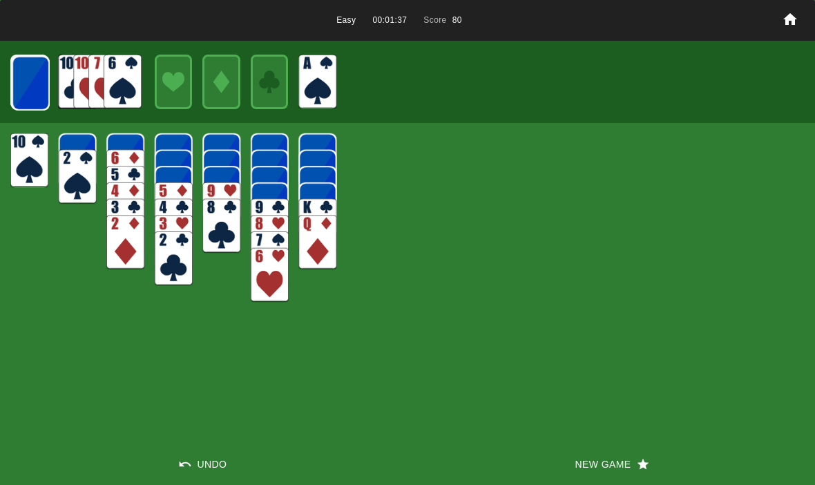
click at [29, 90] on img at bounding box center [31, 83] width 38 height 55
click at [21, 80] on img at bounding box center [31, 83] width 38 height 55
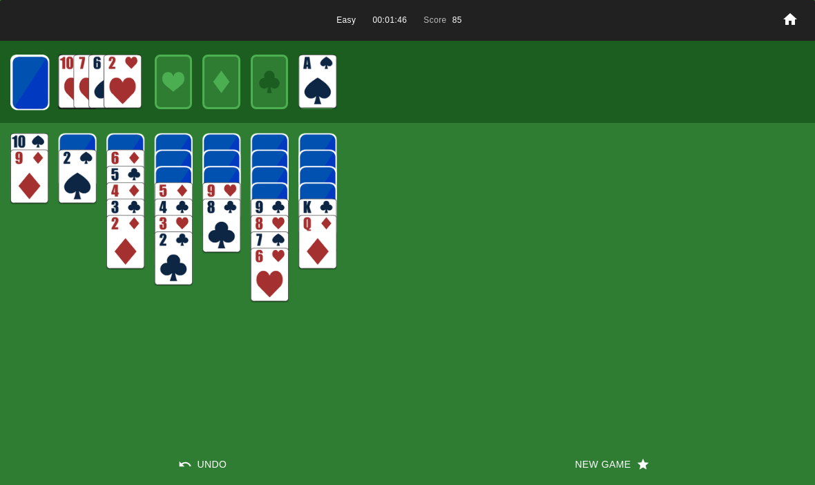
click at [23, 77] on img at bounding box center [30, 82] width 38 height 55
click at [32, 85] on img at bounding box center [30, 82] width 38 height 55
click at [30, 81] on img at bounding box center [29, 82] width 37 height 55
click at [26, 70] on img at bounding box center [29, 82] width 37 height 55
click at [26, 68] on img at bounding box center [29, 82] width 38 height 55
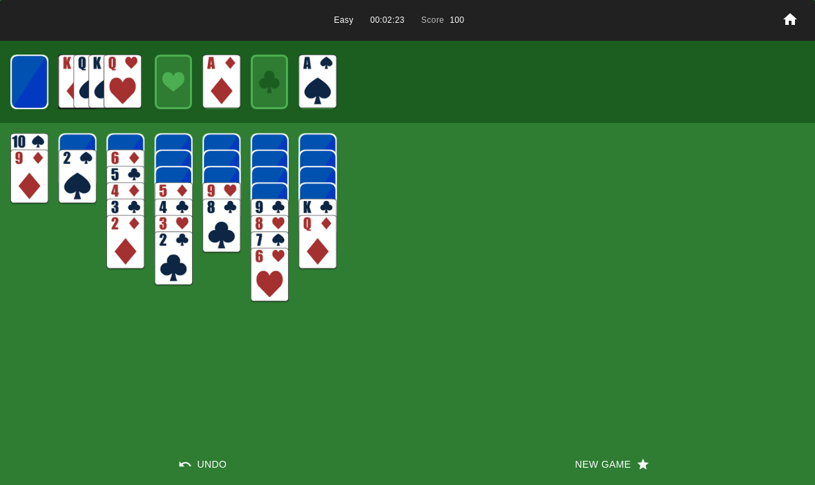
click at [28, 79] on img at bounding box center [28, 82] width 37 height 55
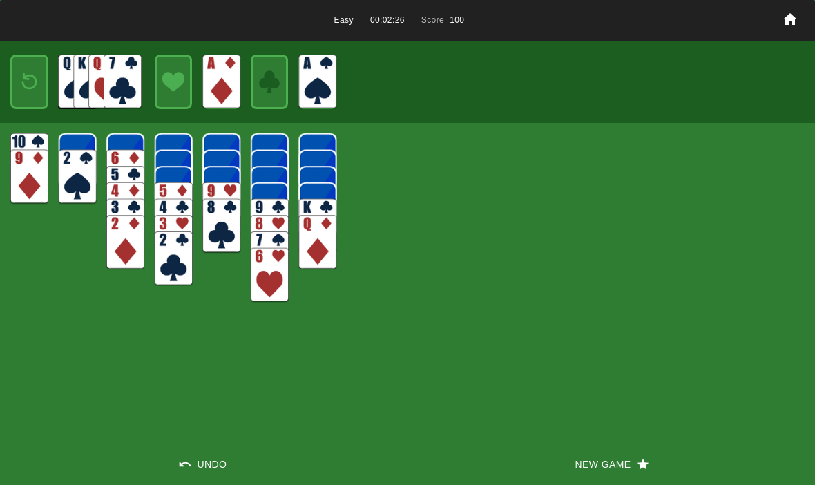
click at [20, 81] on img at bounding box center [29, 82] width 23 height 32
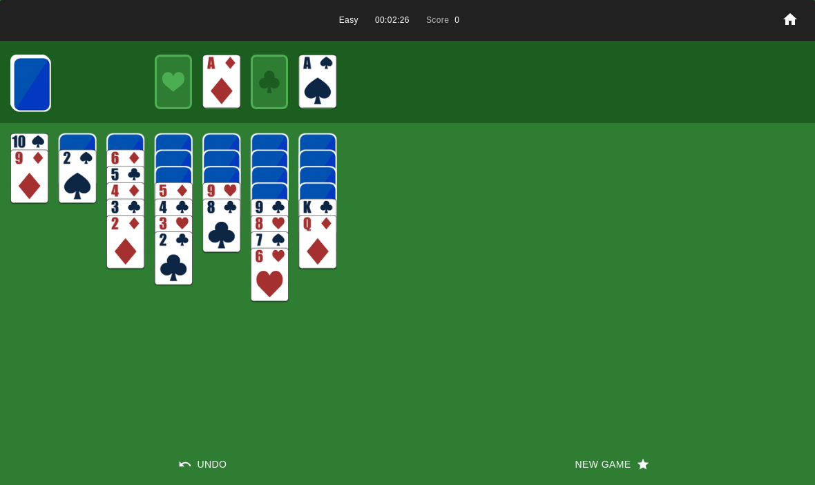
click at [29, 82] on img at bounding box center [32, 84] width 38 height 55
click at [28, 88] on img at bounding box center [31, 84] width 38 height 55
click at [26, 84] on img at bounding box center [31, 84] width 38 height 55
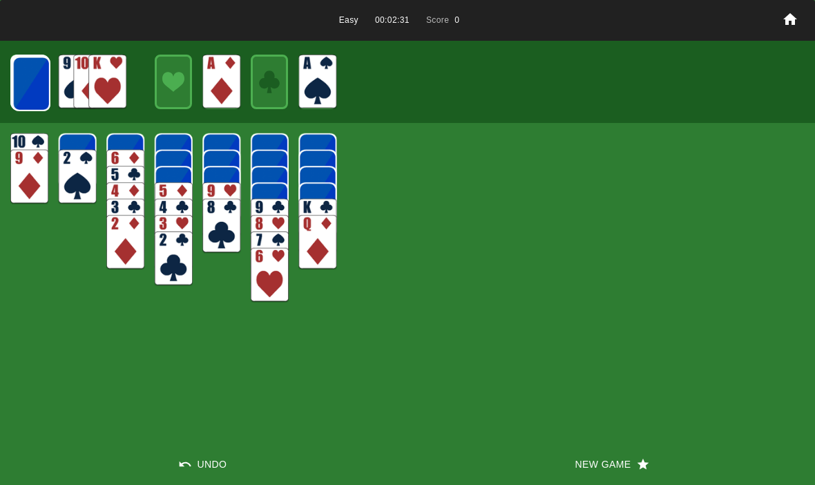
click at [35, 83] on img at bounding box center [31, 84] width 38 height 55
click at [41, 93] on img at bounding box center [31, 83] width 38 height 55
click at [30, 81] on img at bounding box center [31, 83] width 38 height 55
click at [30, 99] on img at bounding box center [31, 83] width 38 height 55
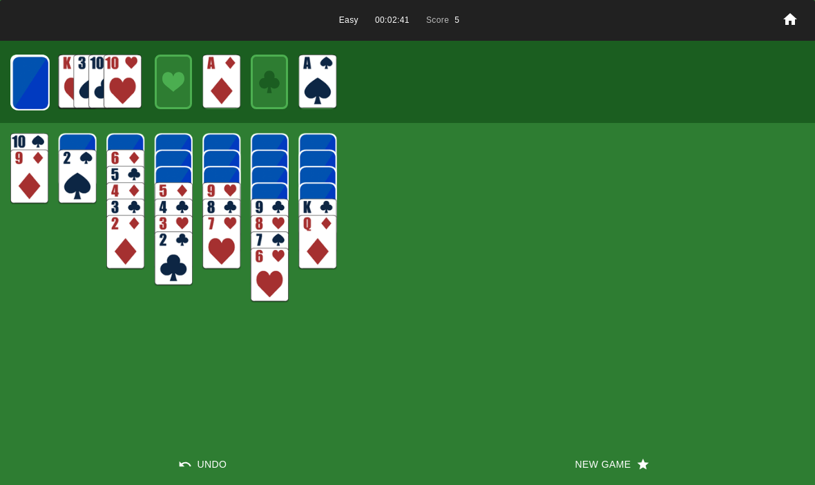
click at [42, 66] on img at bounding box center [31, 83] width 38 height 55
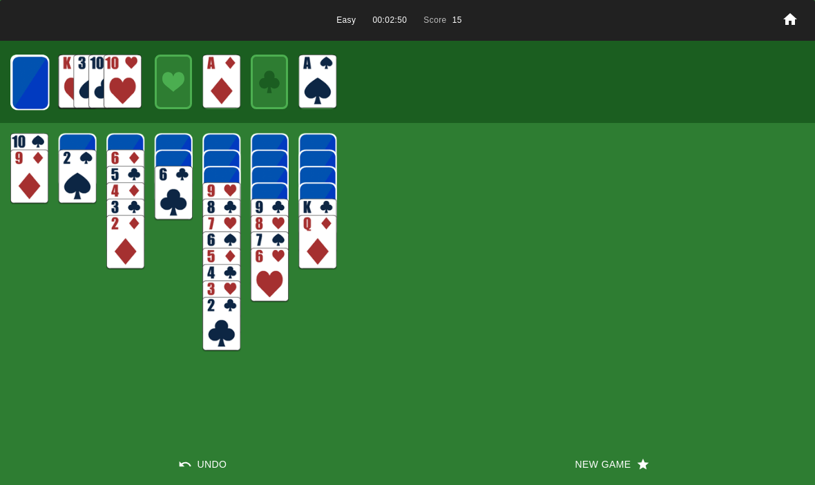
click at [22, 101] on img at bounding box center [30, 82] width 38 height 55
click at [28, 86] on img at bounding box center [30, 82] width 38 height 55
click at [36, 86] on img at bounding box center [29, 82] width 37 height 55
click at [27, 81] on img at bounding box center [29, 82] width 37 height 55
click at [33, 83] on img at bounding box center [29, 82] width 38 height 55
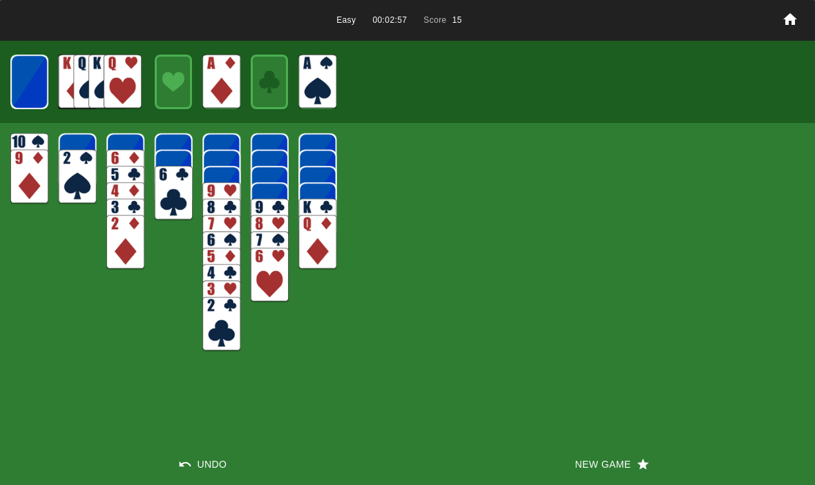
click at [25, 83] on img at bounding box center [28, 82] width 37 height 55
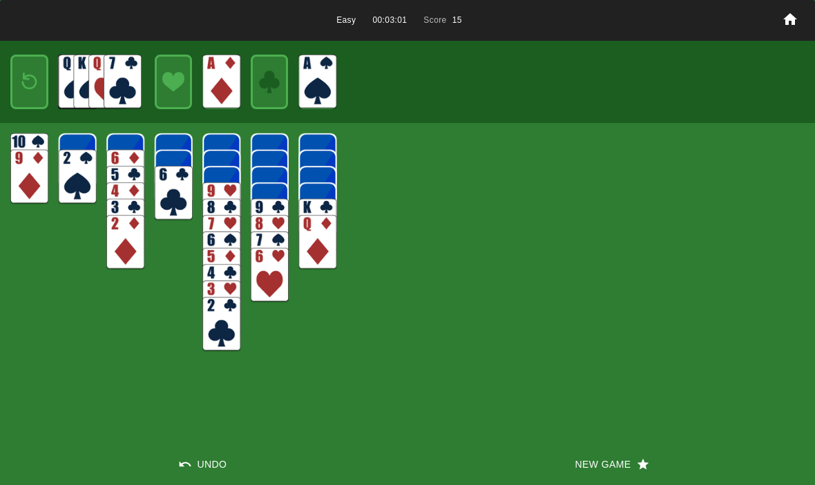
click at [28, 90] on img at bounding box center [29, 82] width 23 height 32
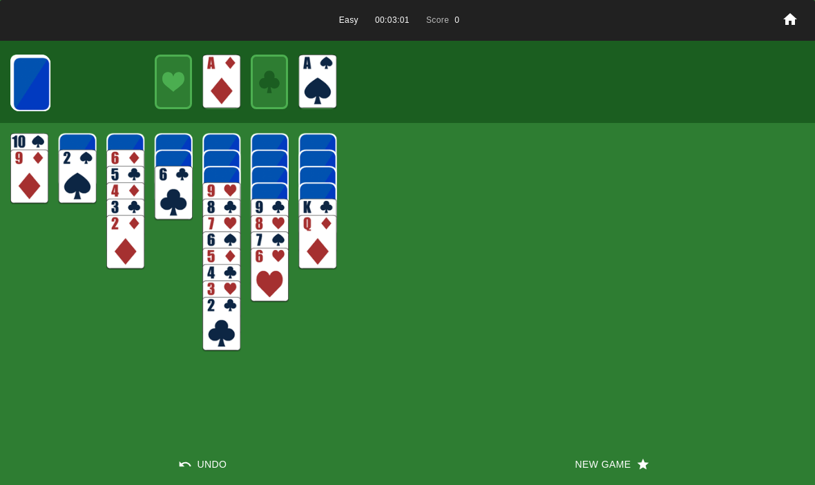
click at [26, 88] on img at bounding box center [31, 84] width 38 height 55
click at [30, 81] on img at bounding box center [31, 84] width 38 height 55
click at [28, 81] on img at bounding box center [31, 83] width 38 height 55
click at [21, 88] on img at bounding box center [31, 83] width 38 height 55
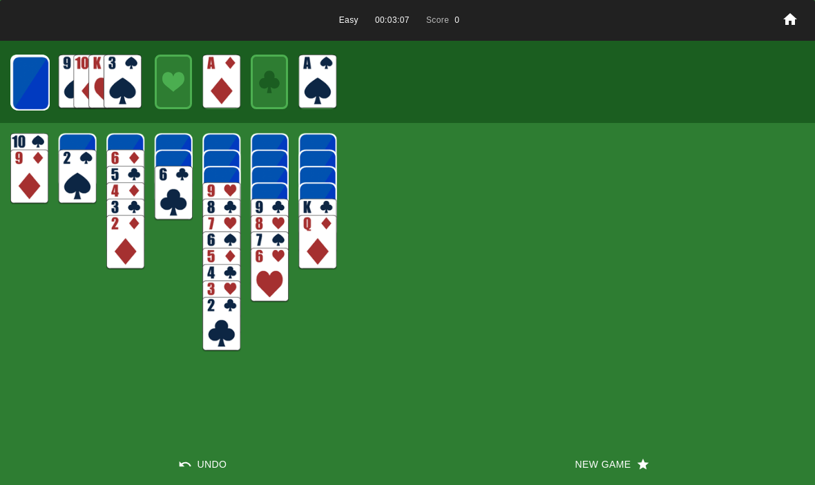
click at [28, 83] on img at bounding box center [31, 83] width 38 height 55
click at [30, 89] on img at bounding box center [31, 83] width 38 height 55
click at [35, 94] on img at bounding box center [30, 82] width 38 height 55
click at [36, 83] on img at bounding box center [30, 82] width 38 height 55
click at [34, 89] on img at bounding box center [29, 82] width 37 height 55
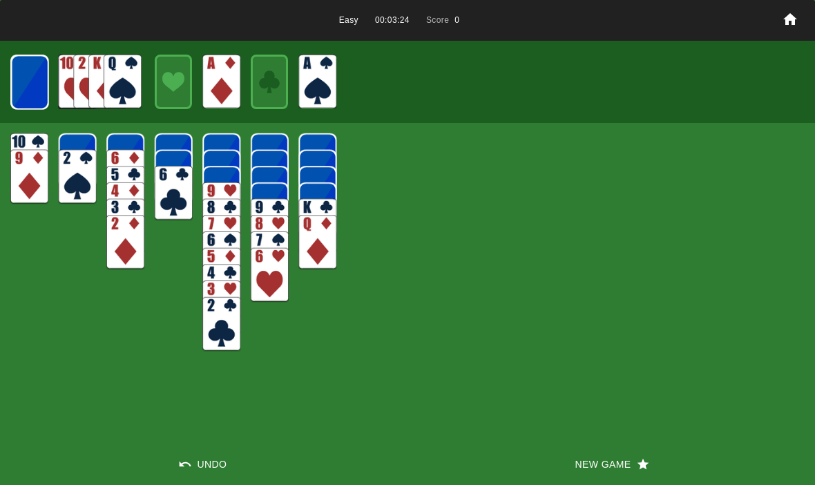
click at [25, 84] on img at bounding box center [29, 82] width 37 height 55
click at [28, 90] on img at bounding box center [29, 82] width 38 height 55
click at [28, 79] on img at bounding box center [28, 82] width 37 height 55
click at [585, 472] on button "New Game" at bounding box center [610, 463] width 407 height 41
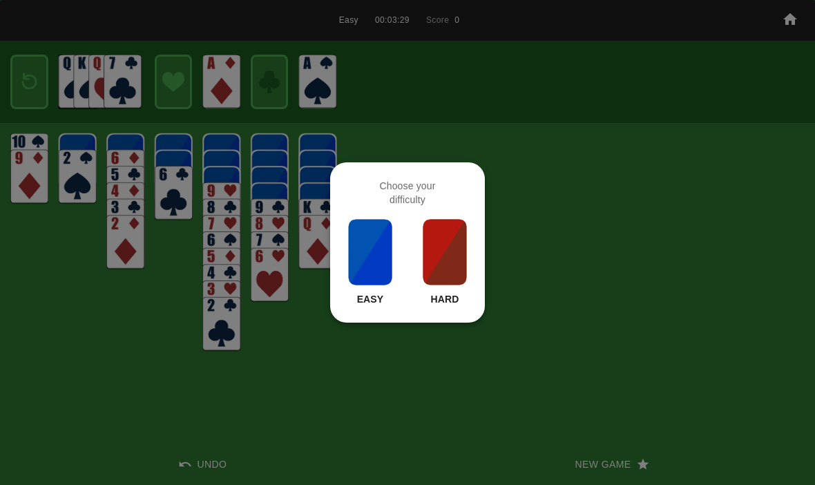
click at [365, 271] on img at bounding box center [370, 251] width 47 height 69
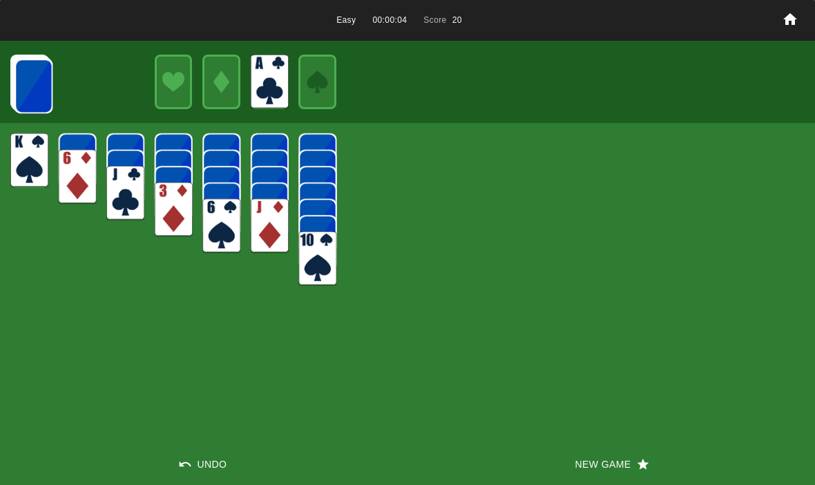
click at [25, 66] on img at bounding box center [33, 86] width 38 height 55
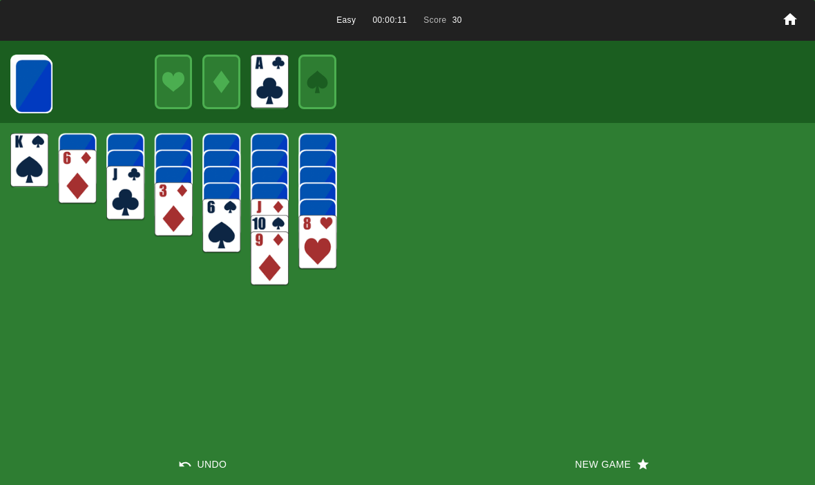
click at [32, 88] on img at bounding box center [33, 86] width 38 height 55
click at [19, 79] on img at bounding box center [33, 86] width 38 height 55
click at [37, 83] on img at bounding box center [33, 85] width 38 height 55
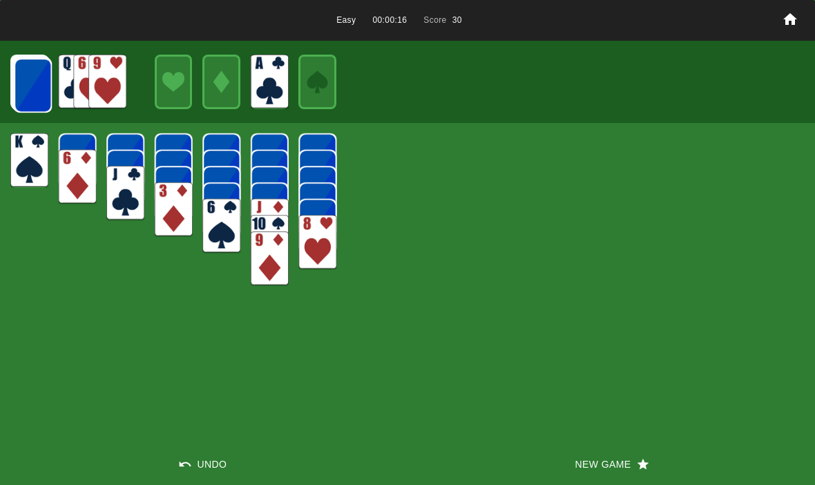
click at [19, 88] on img at bounding box center [33, 85] width 38 height 55
click at [30, 88] on img at bounding box center [33, 85] width 38 height 55
click at [21, 69] on img at bounding box center [33, 85] width 38 height 55
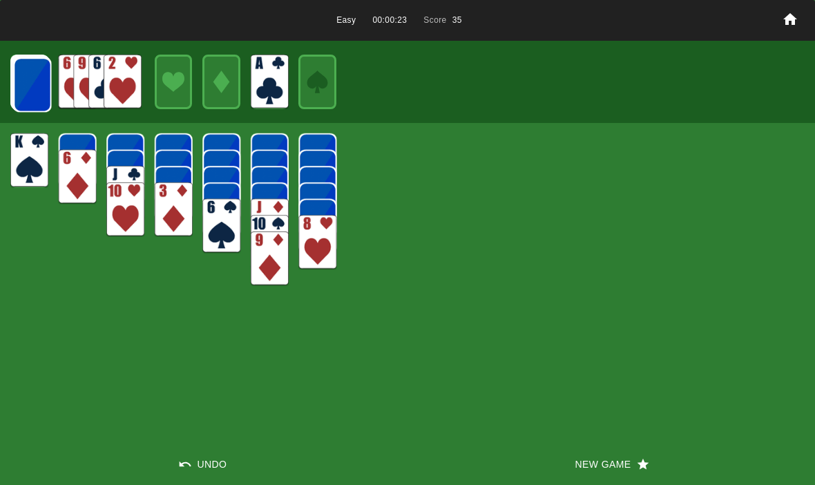
click at [17, 83] on img at bounding box center [32, 84] width 38 height 55
click at [35, 84] on img at bounding box center [32, 84] width 38 height 55
click at [32, 93] on img at bounding box center [32, 84] width 38 height 55
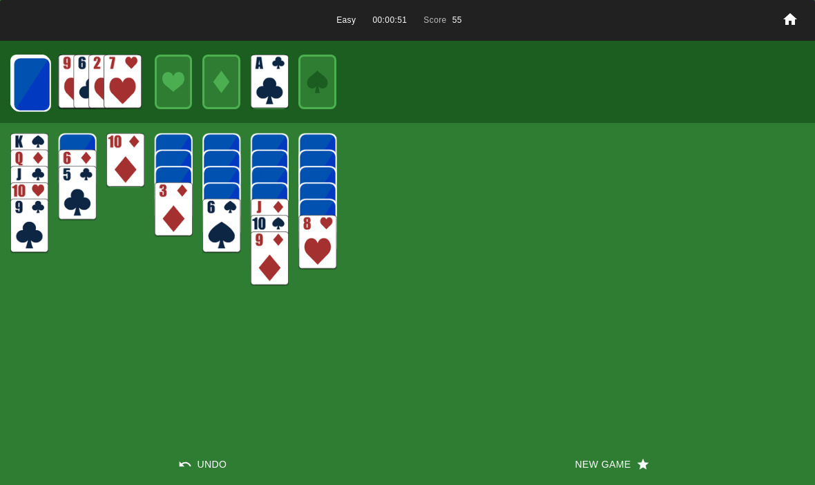
click at [26, 90] on img at bounding box center [32, 84] width 38 height 55
